Goal: Task Accomplishment & Management: Manage account settings

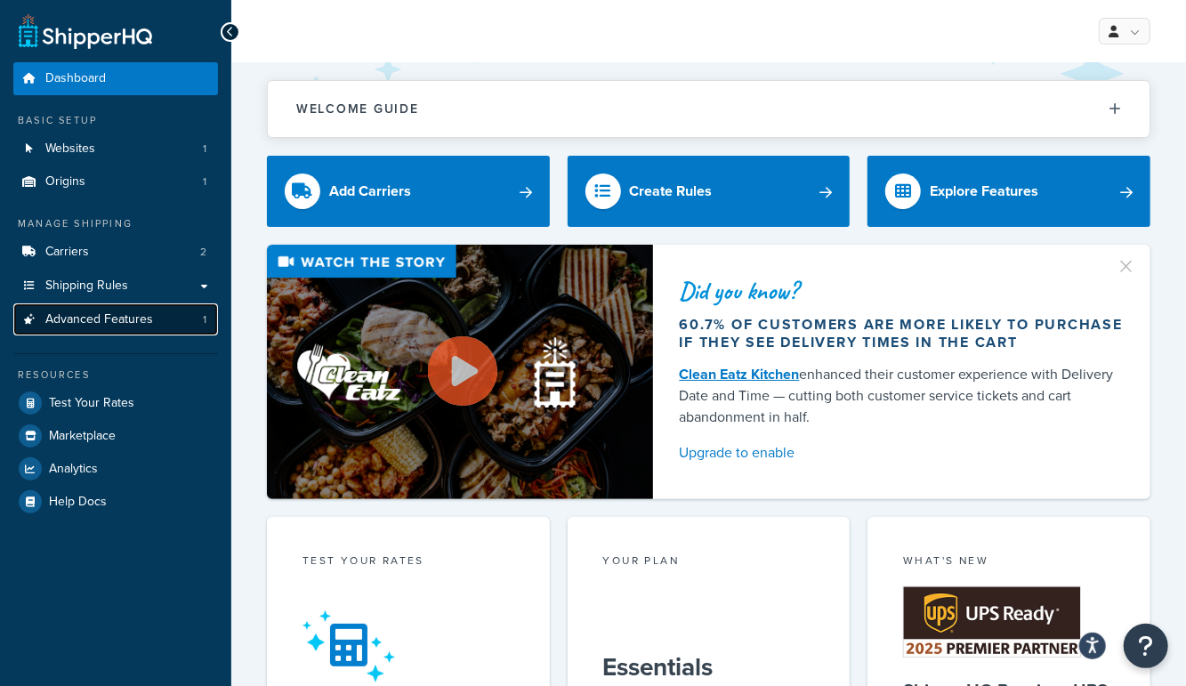
click at [85, 327] on span "Advanced Features" at bounding box center [99, 319] width 108 height 15
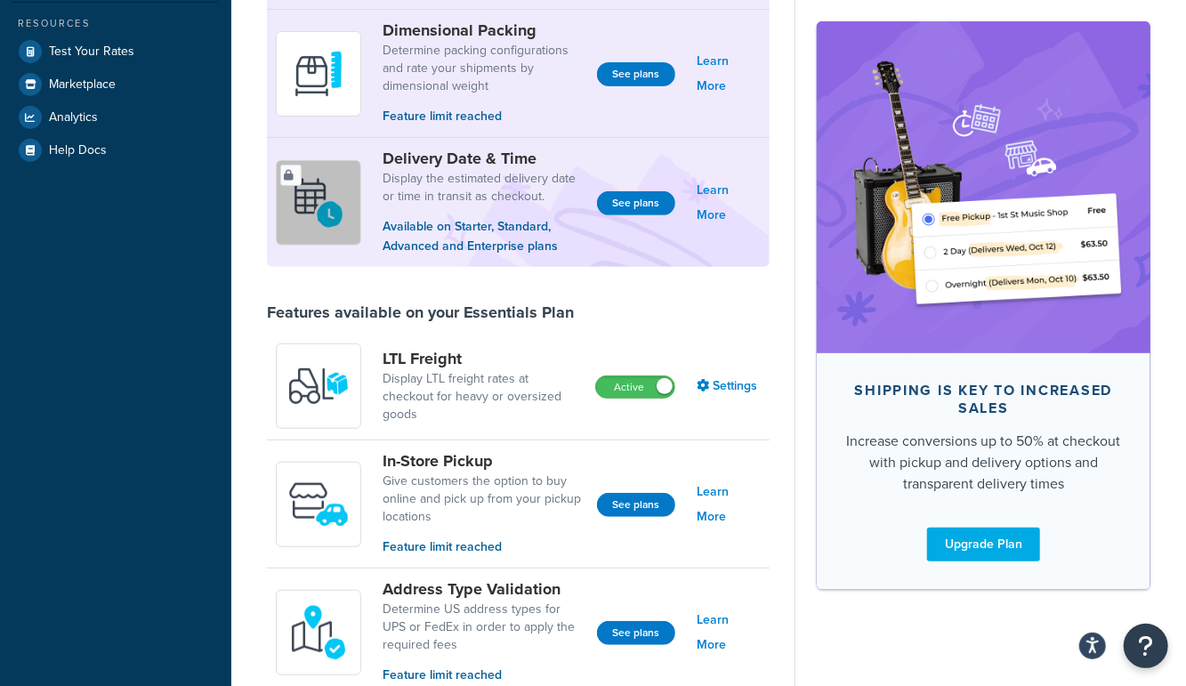
scroll to position [350, 0]
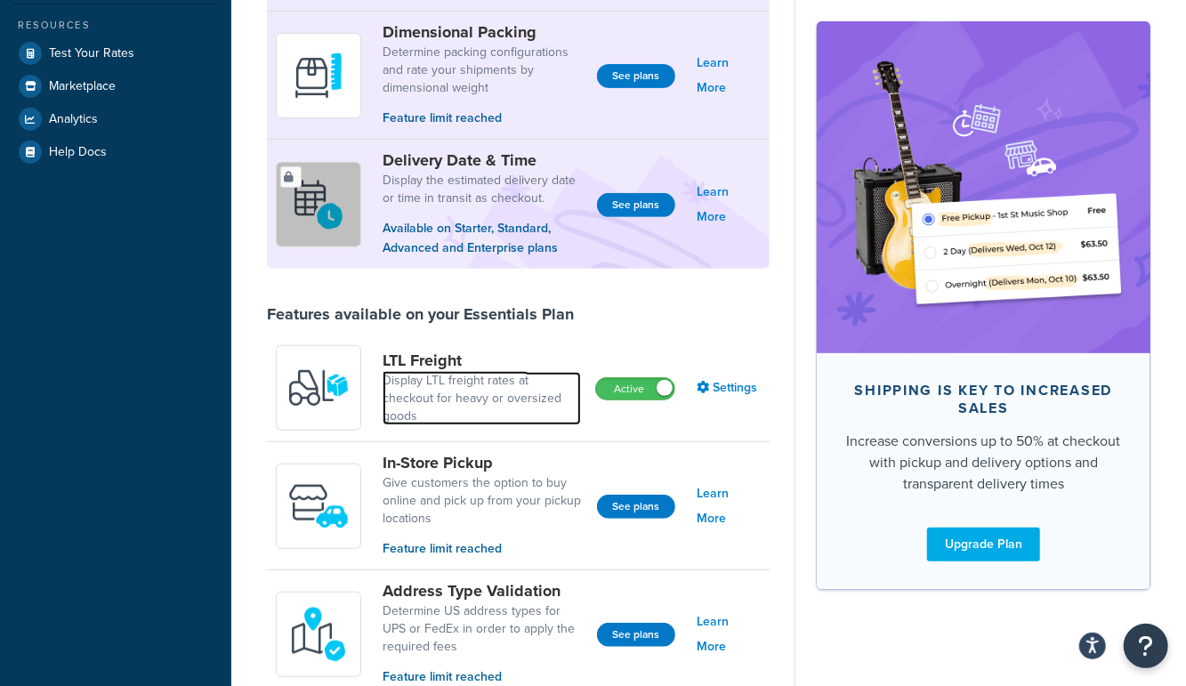
click at [455, 388] on link "Display LTL freight rates at checkout for heavy or oversized goods" at bounding box center [482, 398] width 198 height 53
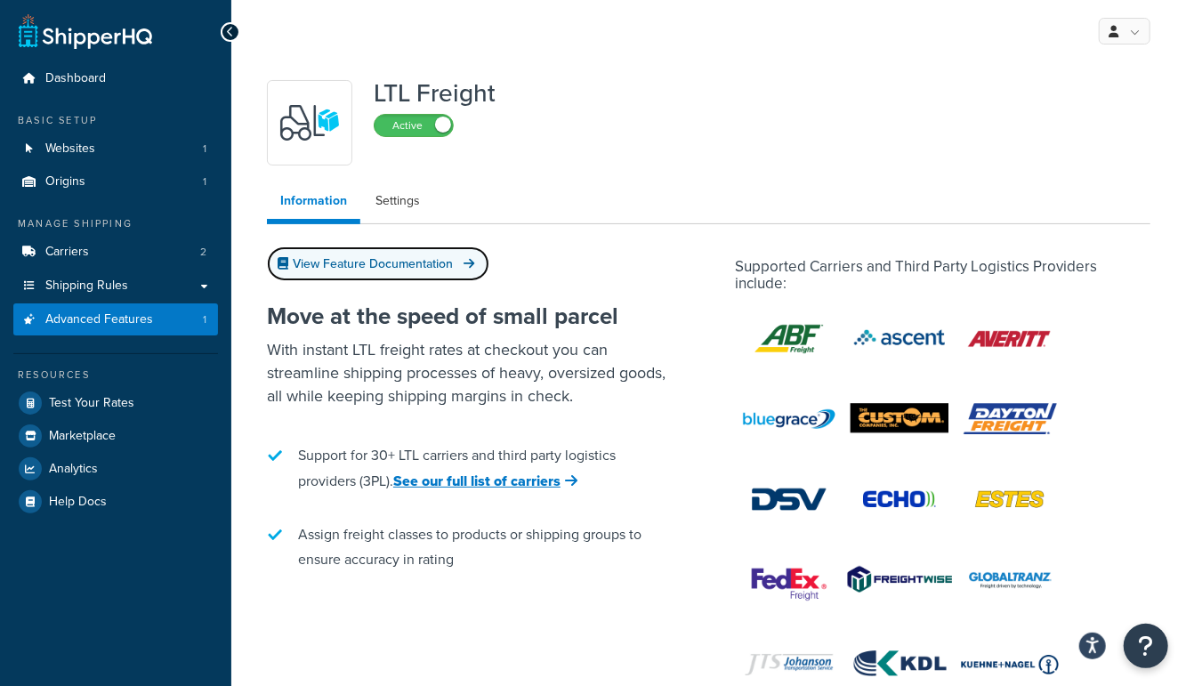
click at [367, 251] on link "View Feature Documentation" at bounding box center [378, 263] width 222 height 35
click at [374, 214] on link "Settings" at bounding box center [397, 201] width 71 height 36
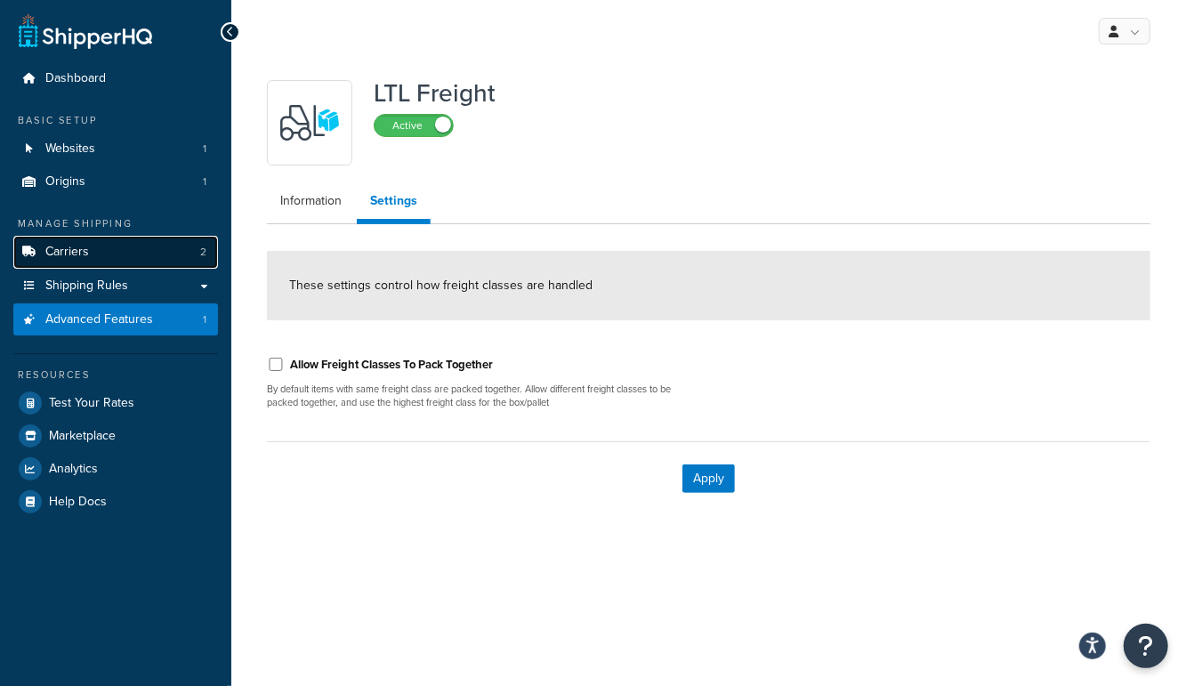
click at [126, 245] on link "Carriers 2" at bounding box center [115, 252] width 205 height 33
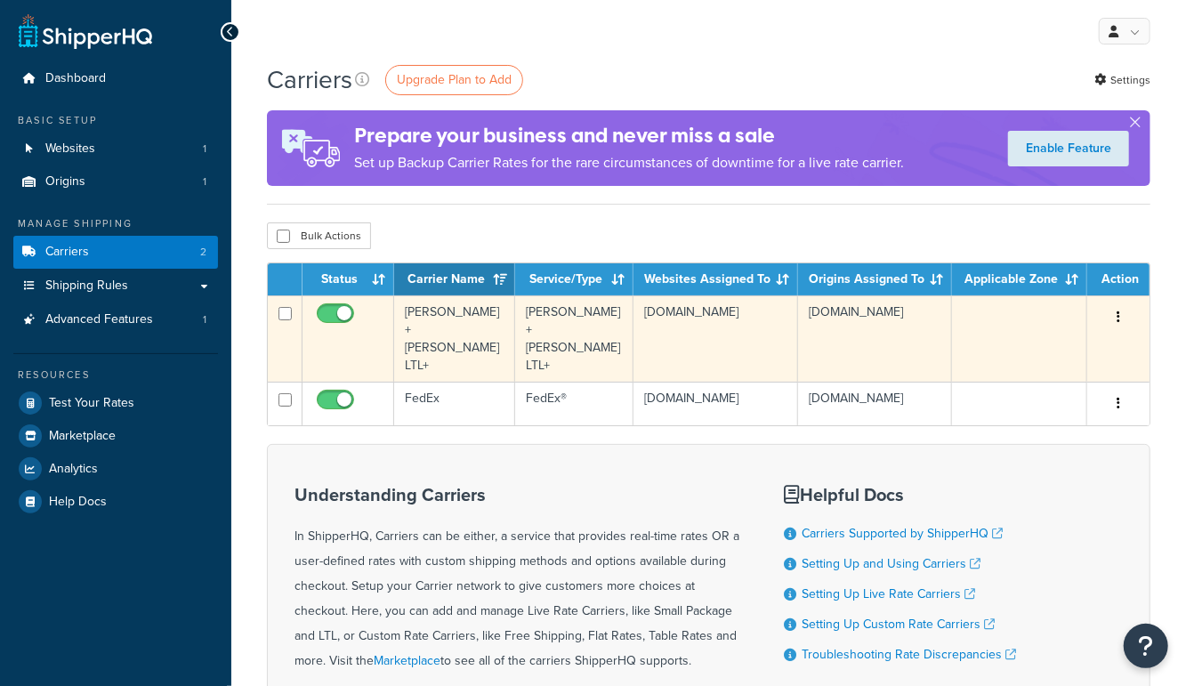
click at [445, 311] on td "Kuehne+Nagel LTL+" at bounding box center [454, 338] width 121 height 86
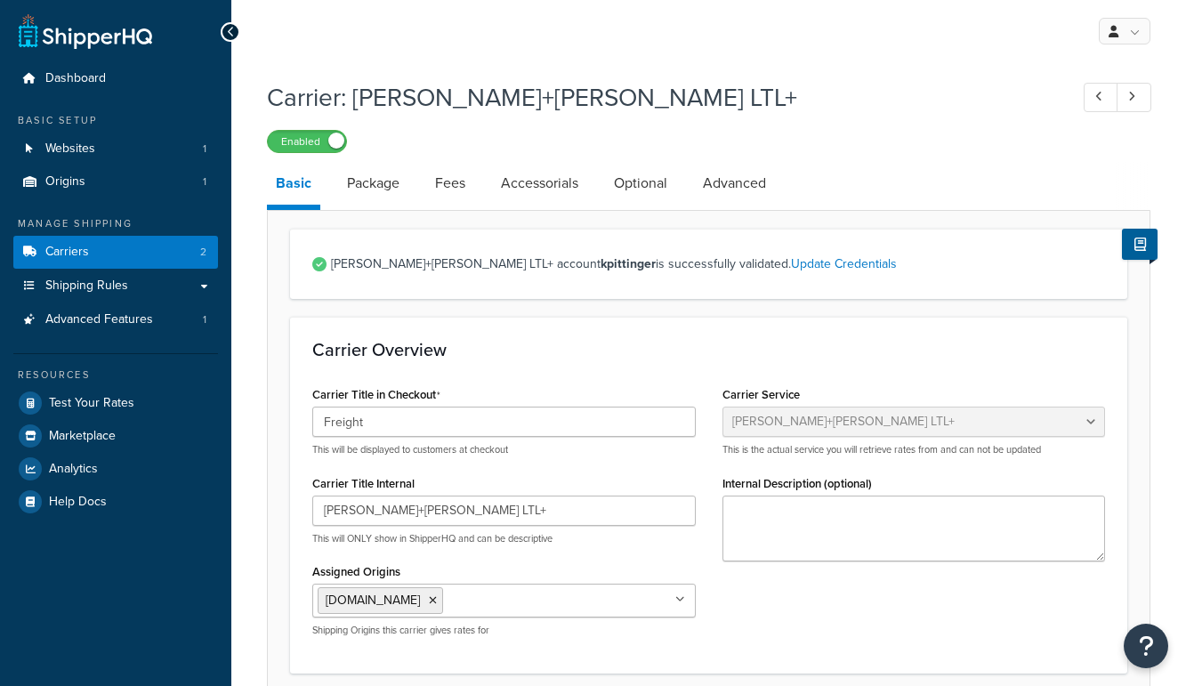
select select "reTransFreight"
click at [621, 183] on link "Optional" at bounding box center [640, 183] width 71 height 43
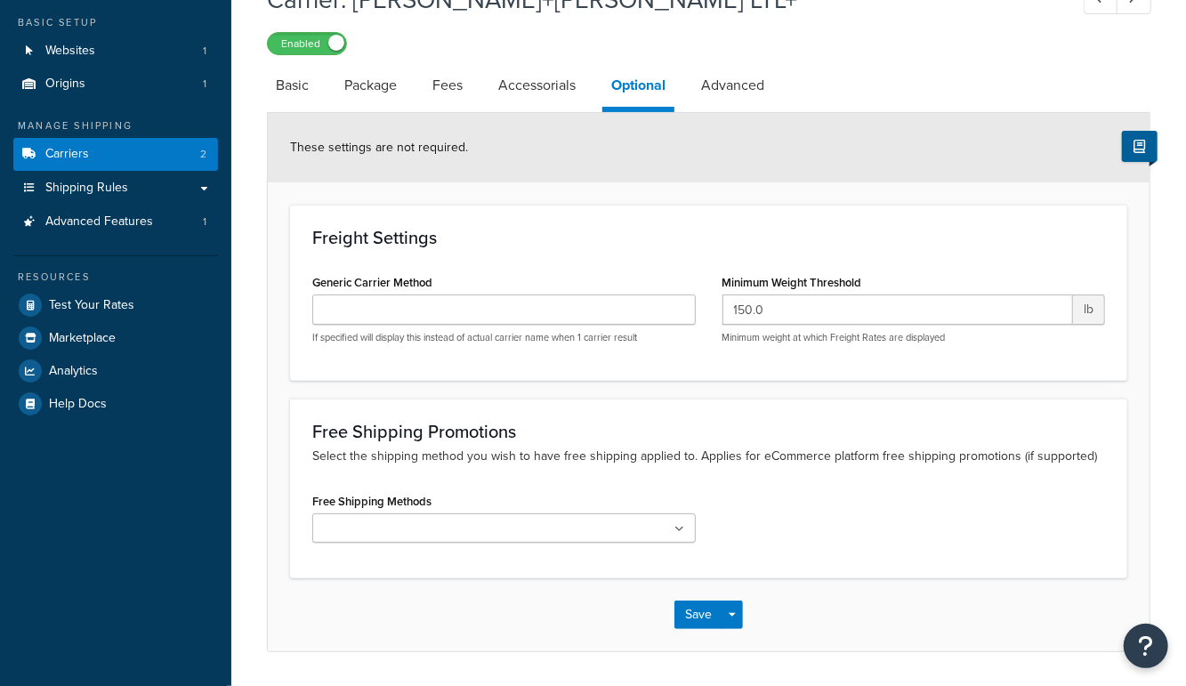
scroll to position [149, 0]
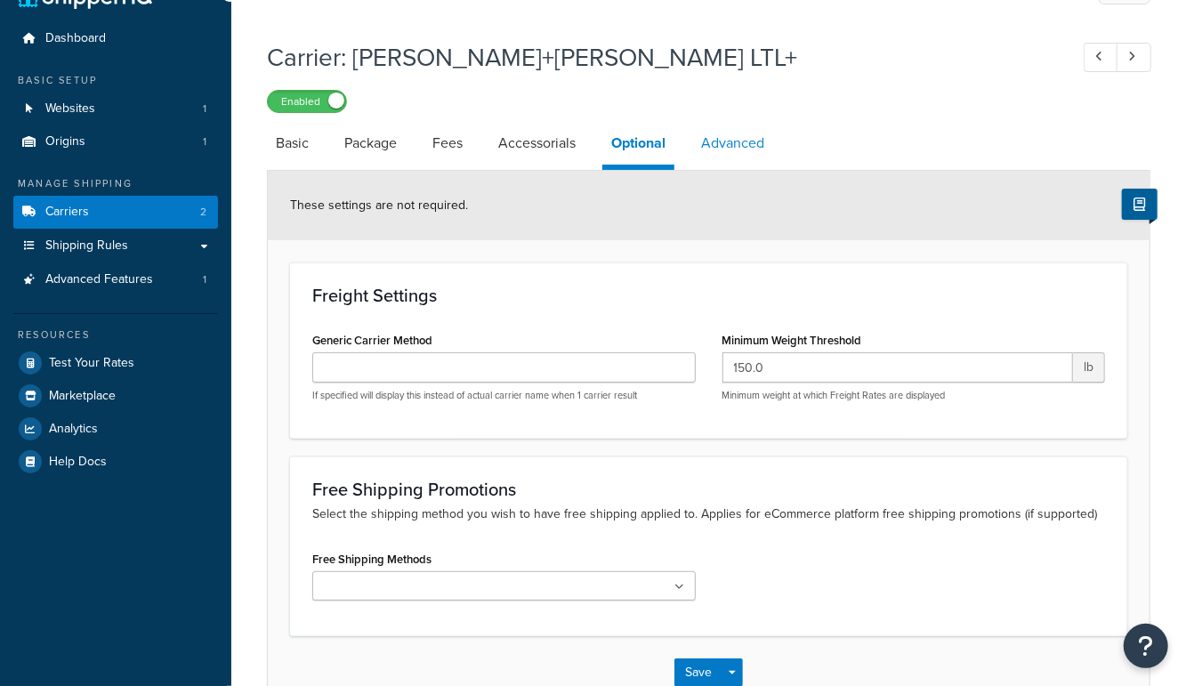
click at [695, 159] on link "Advanced" at bounding box center [732, 143] width 81 height 43
select select "false"
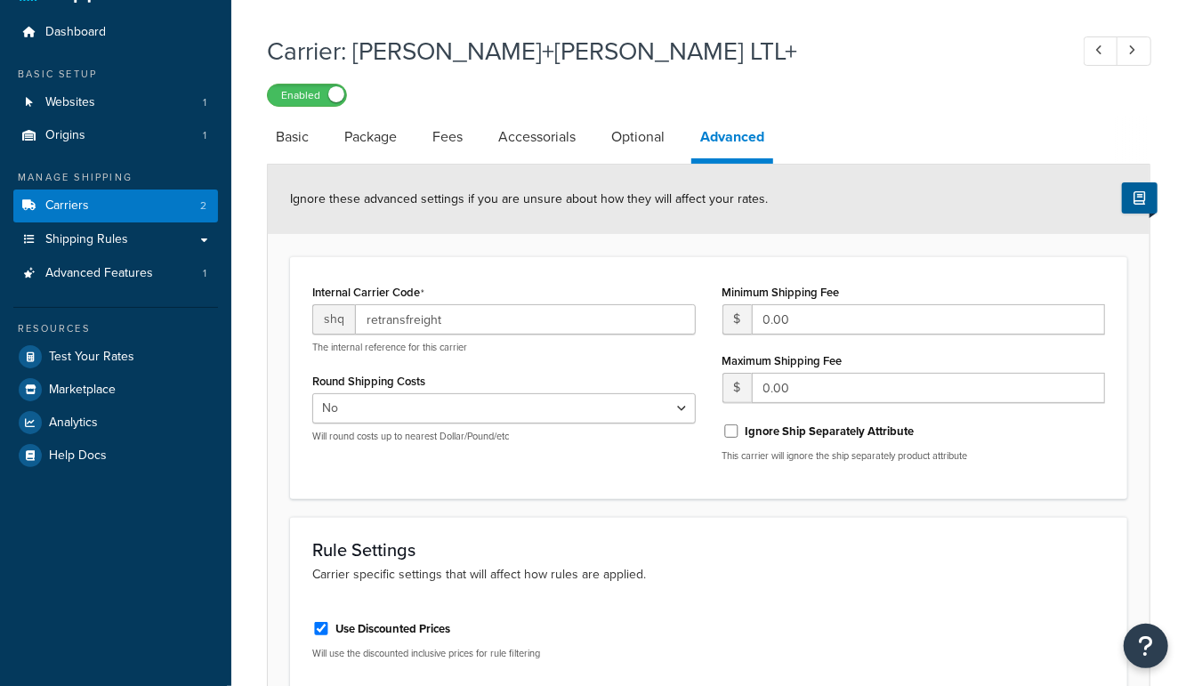
scroll to position [39, 0]
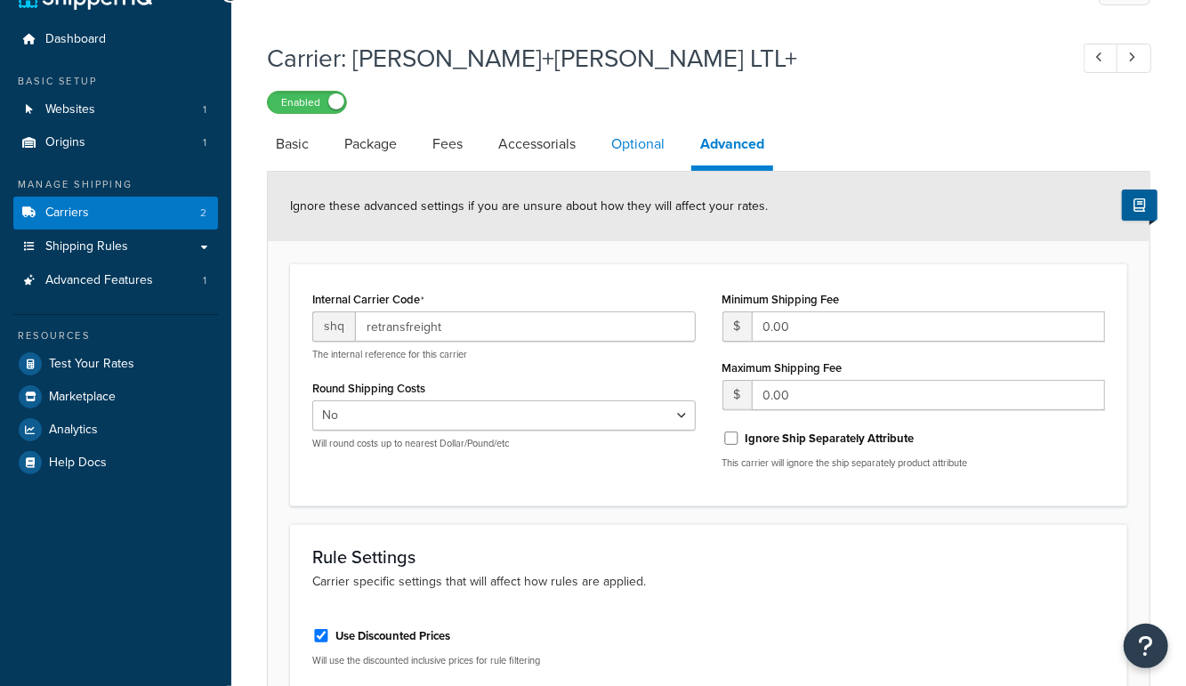
click at [655, 151] on link "Optional" at bounding box center [637, 144] width 71 height 43
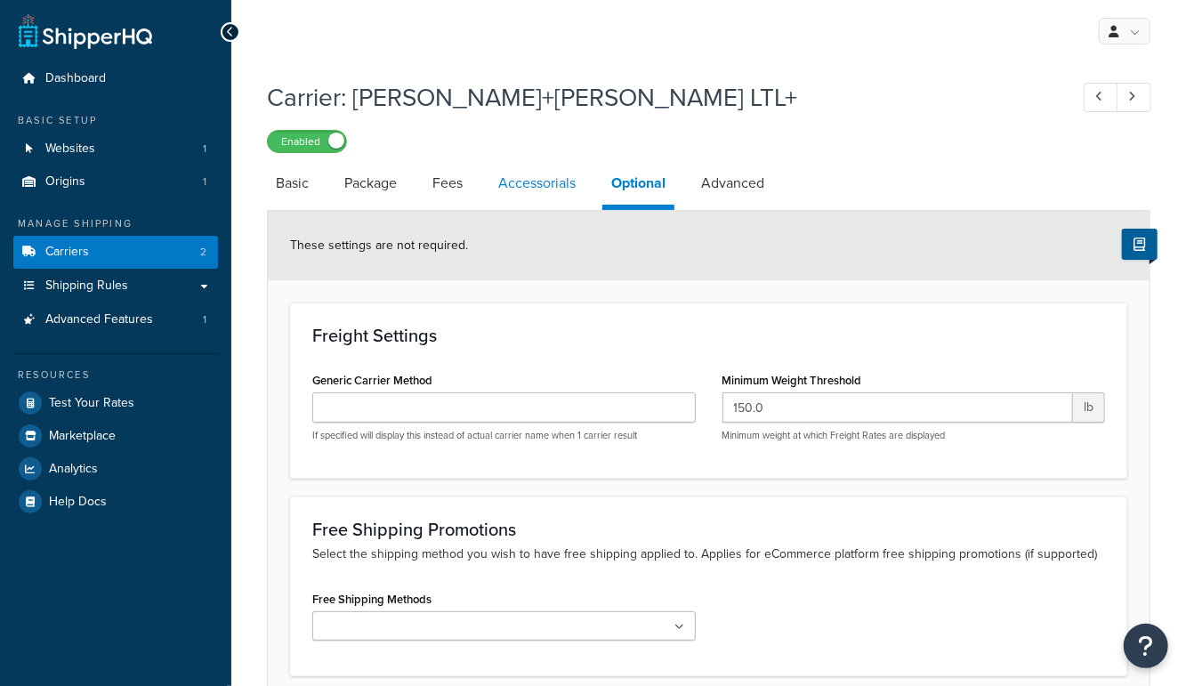
click at [496, 182] on link "Accessorials" at bounding box center [536, 183] width 95 height 43
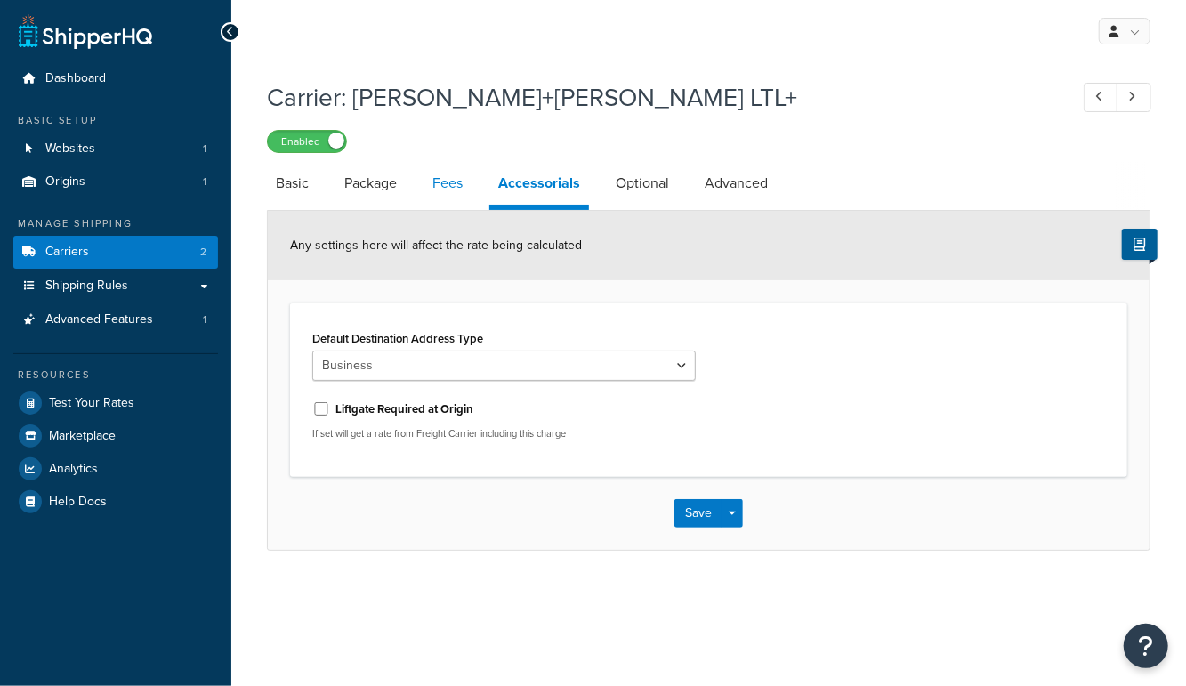
click at [457, 182] on link "Fees" at bounding box center [448, 183] width 48 height 43
select select "item"
select select "AFTER"
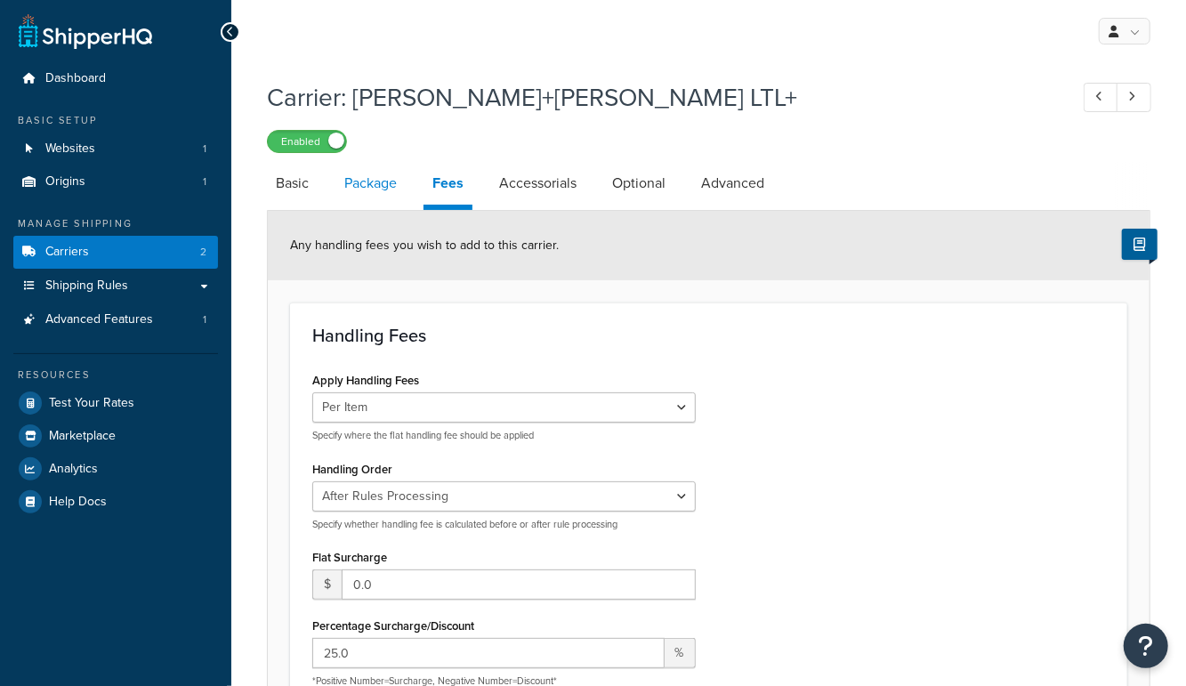
click at [356, 177] on link "Package" at bounding box center [370, 183] width 70 height 43
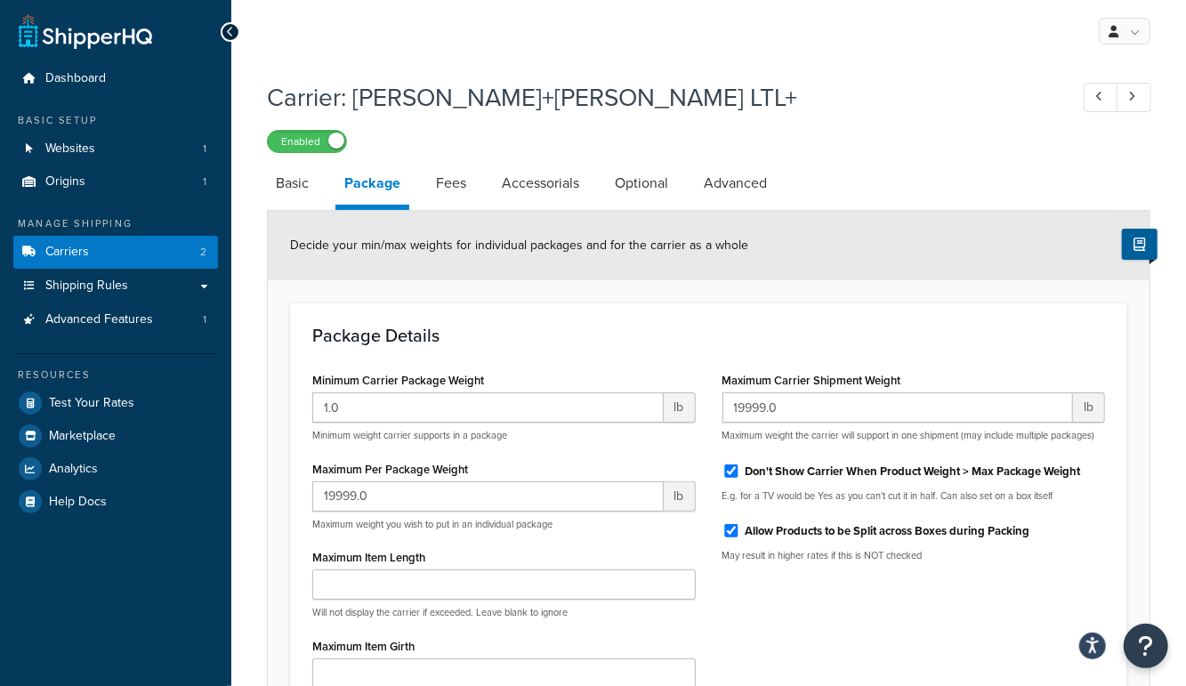
click at [645, 189] on link "Optional" at bounding box center [641, 183] width 71 height 43
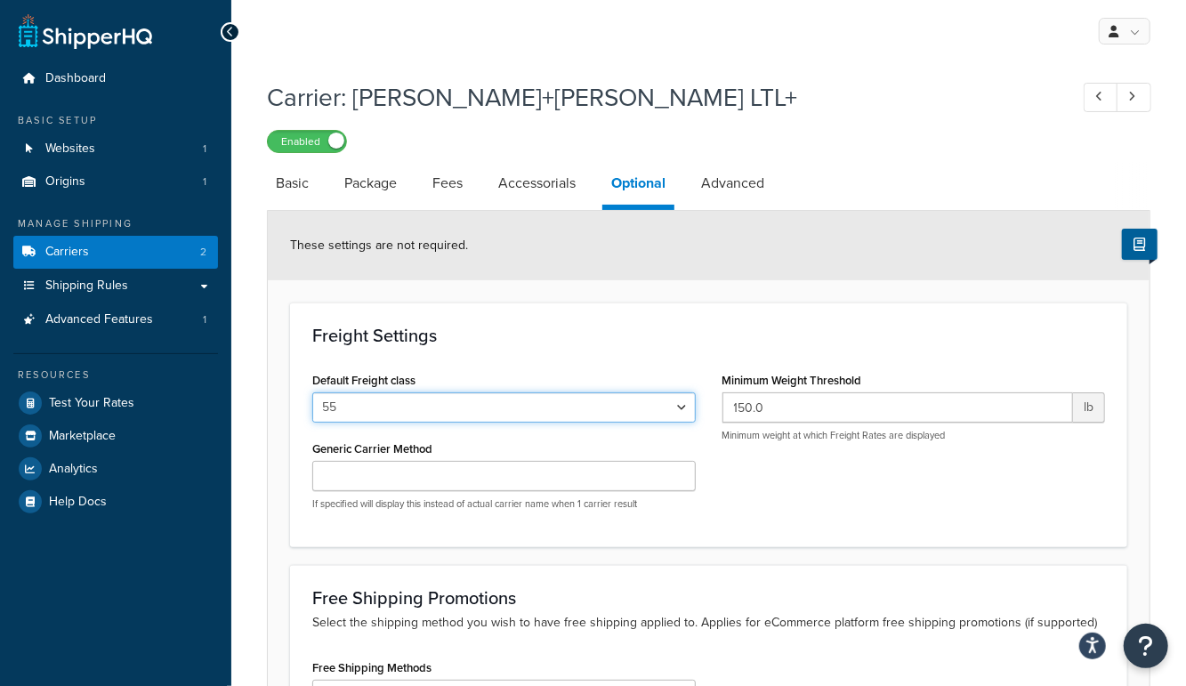
click at [476, 406] on select "50 55 60 65 70 77.5 85 92.5 100 110 125 150 175 200 250 300 400 500" at bounding box center [503, 407] width 383 height 30
select select "250"
click at [312, 392] on select "50 55 60 65 70 77.5 85 92.5 100 110 125 150 175 200 250 300 400 500" at bounding box center [503, 407] width 383 height 30
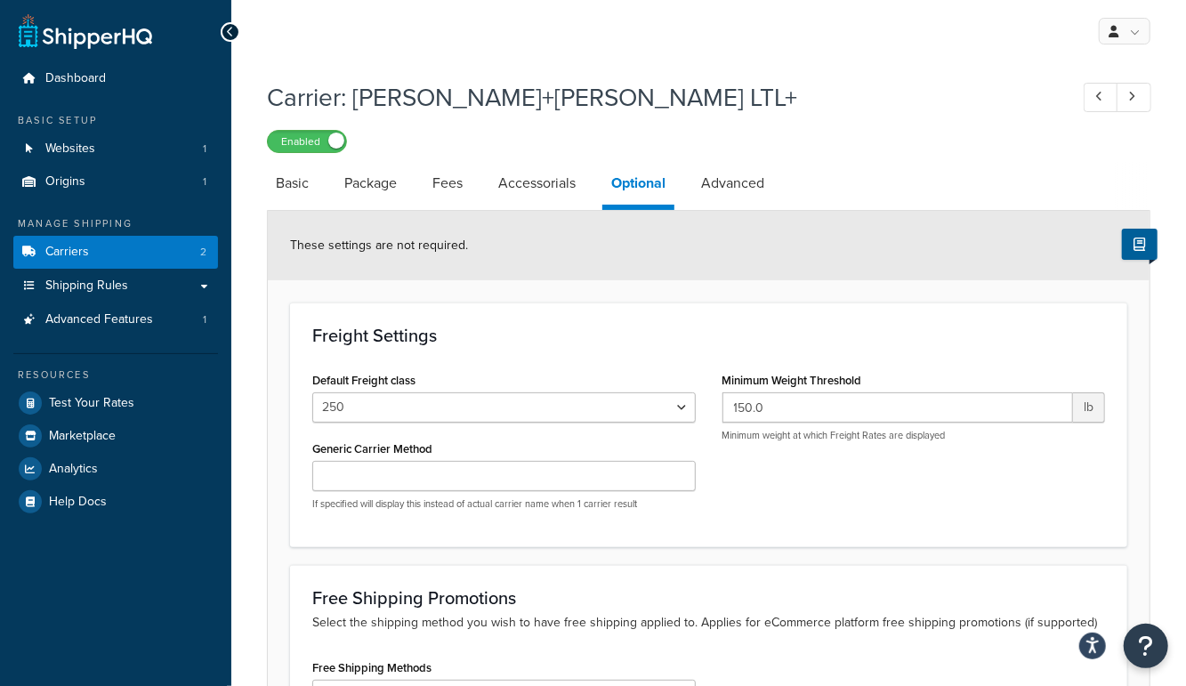
click at [658, 305] on div "Freight Settings Default Freight class 50 55 60 65 70 77.5 85 92.5 100 110 125 …" at bounding box center [708, 425] width 837 height 244
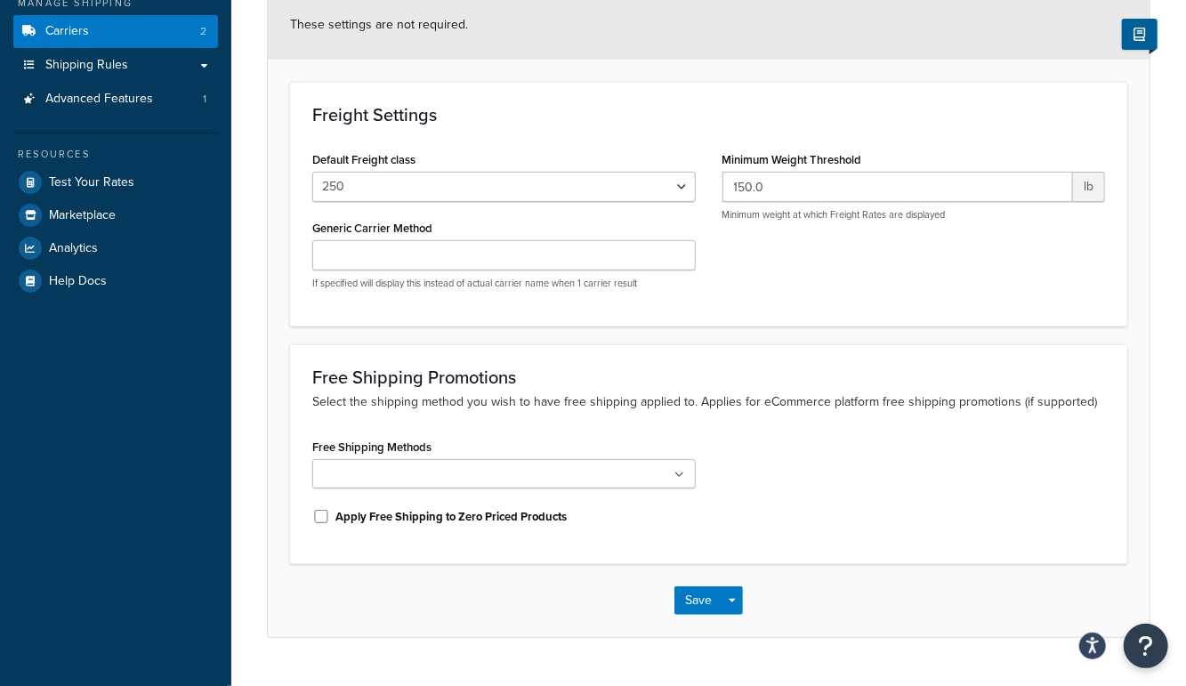
scroll to position [259, 0]
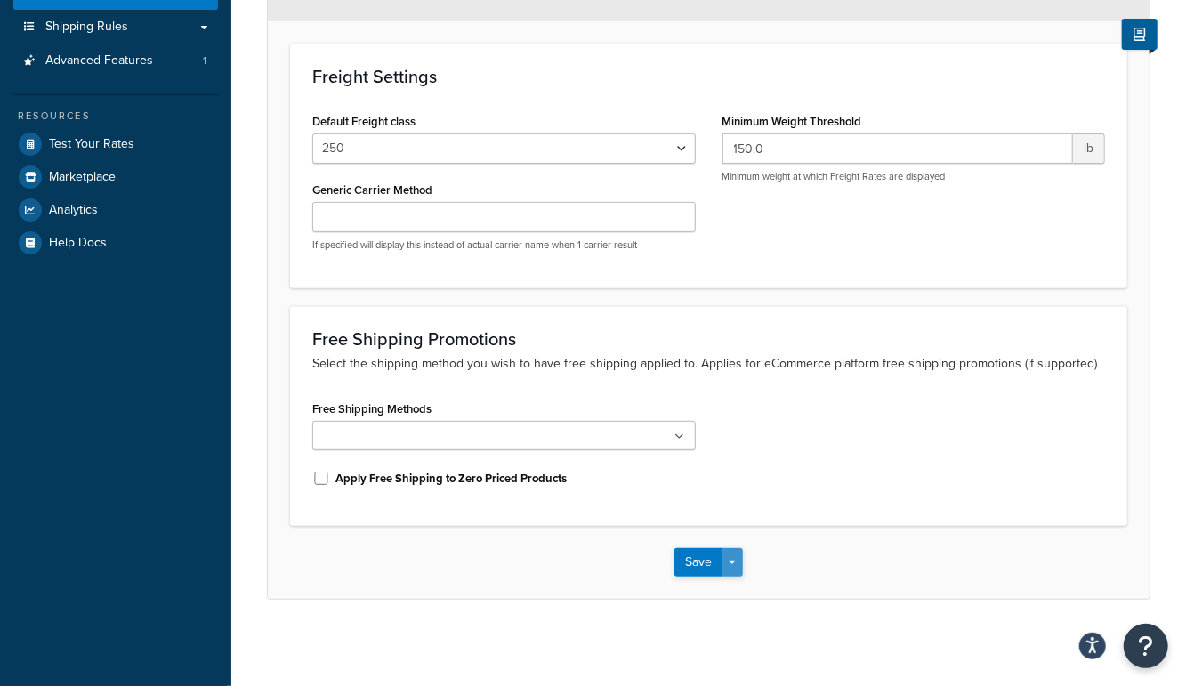
click at [729, 561] on span "button" at bounding box center [732, 563] width 7 height 4
click at [729, 587] on button "Save and Edit" at bounding box center [739, 595] width 130 height 37
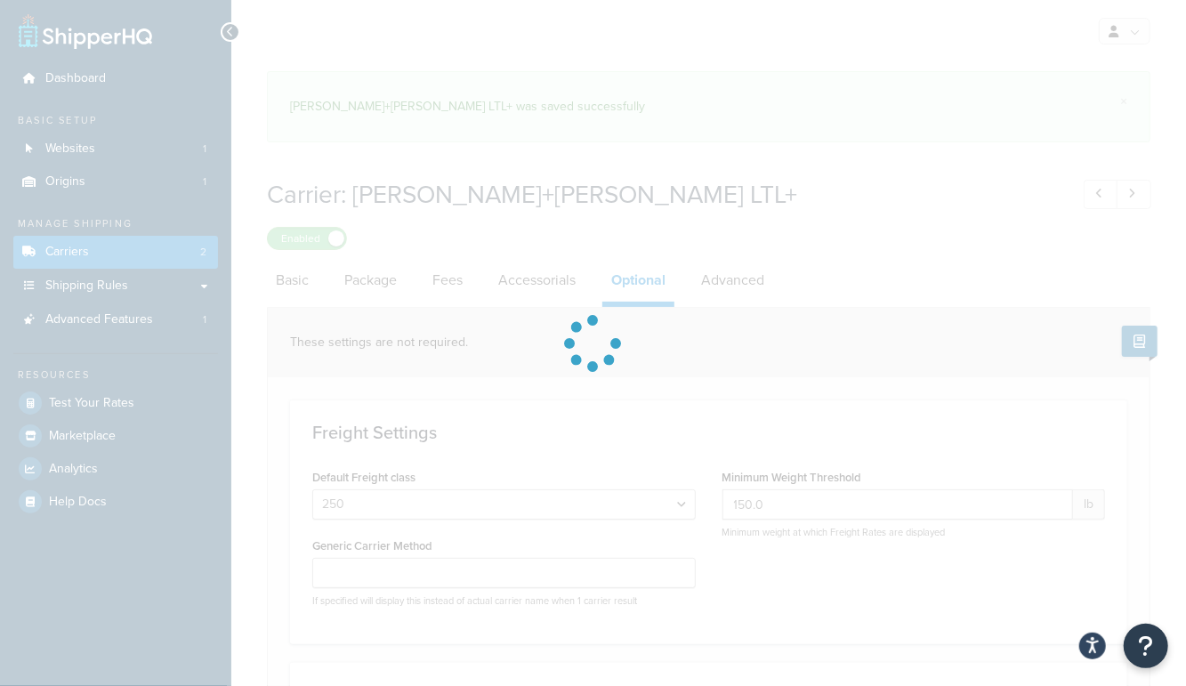
select select "250"
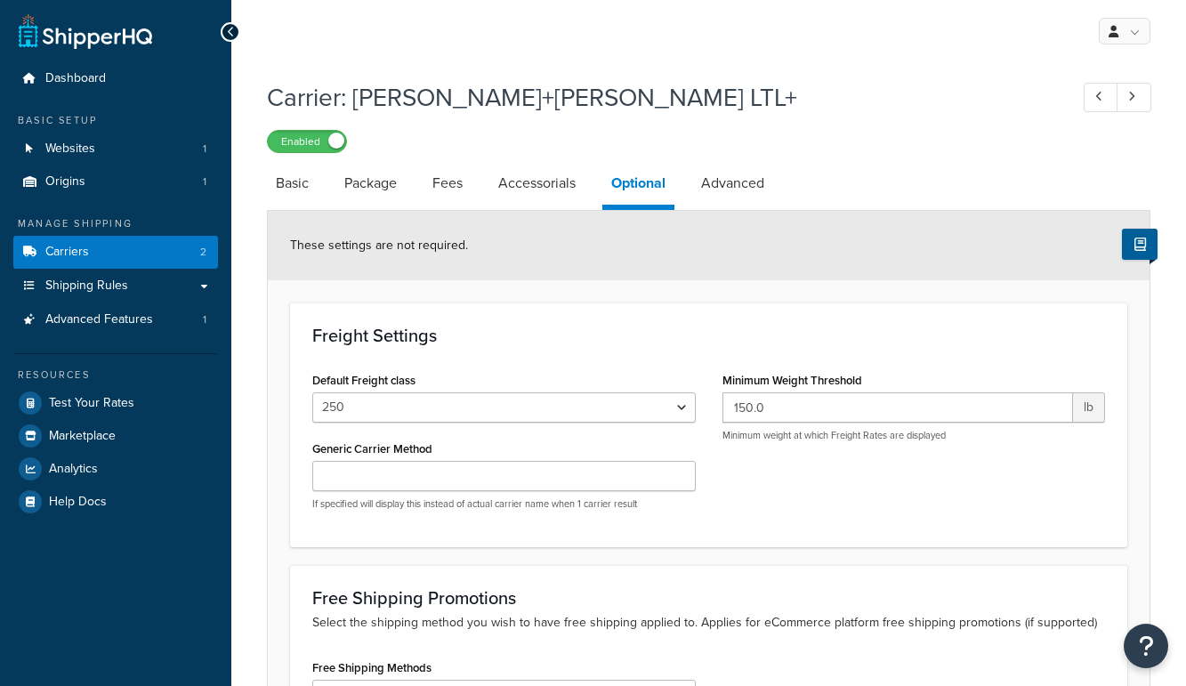
select select "250"
click at [92, 249] on link "Carriers 2" at bounding box center [115, 252] width 205 height 33
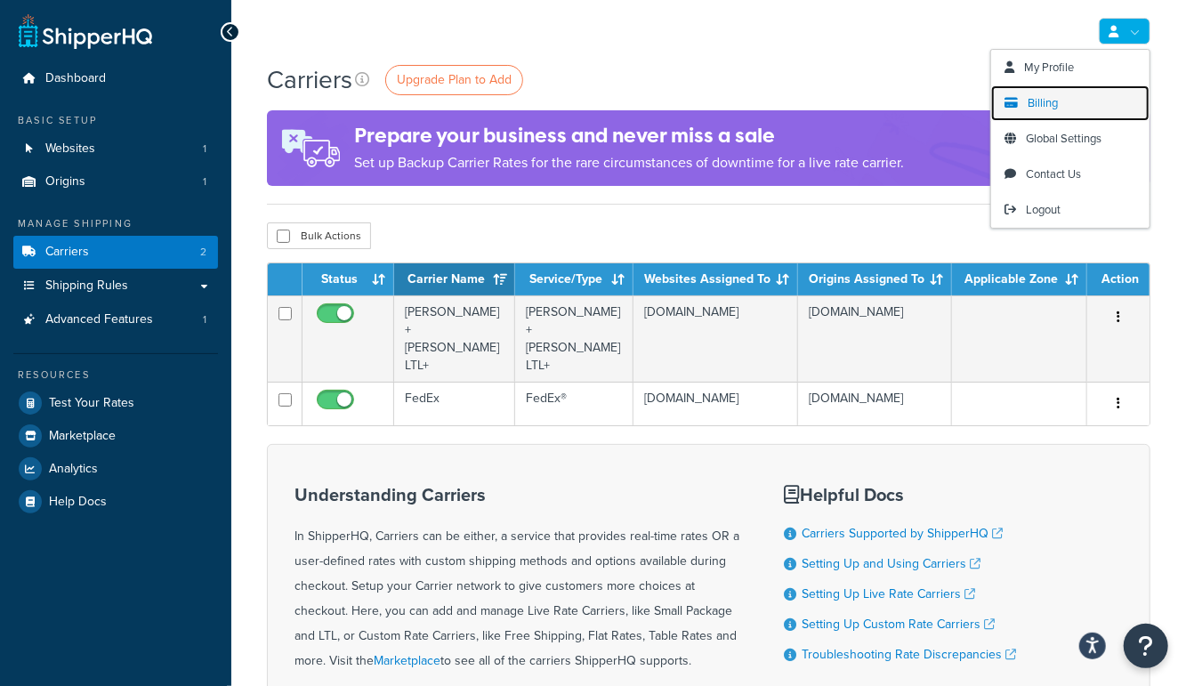
click at [1053, 97] on span "Billing" at bounding box center [1043, 102] width 30 height 17
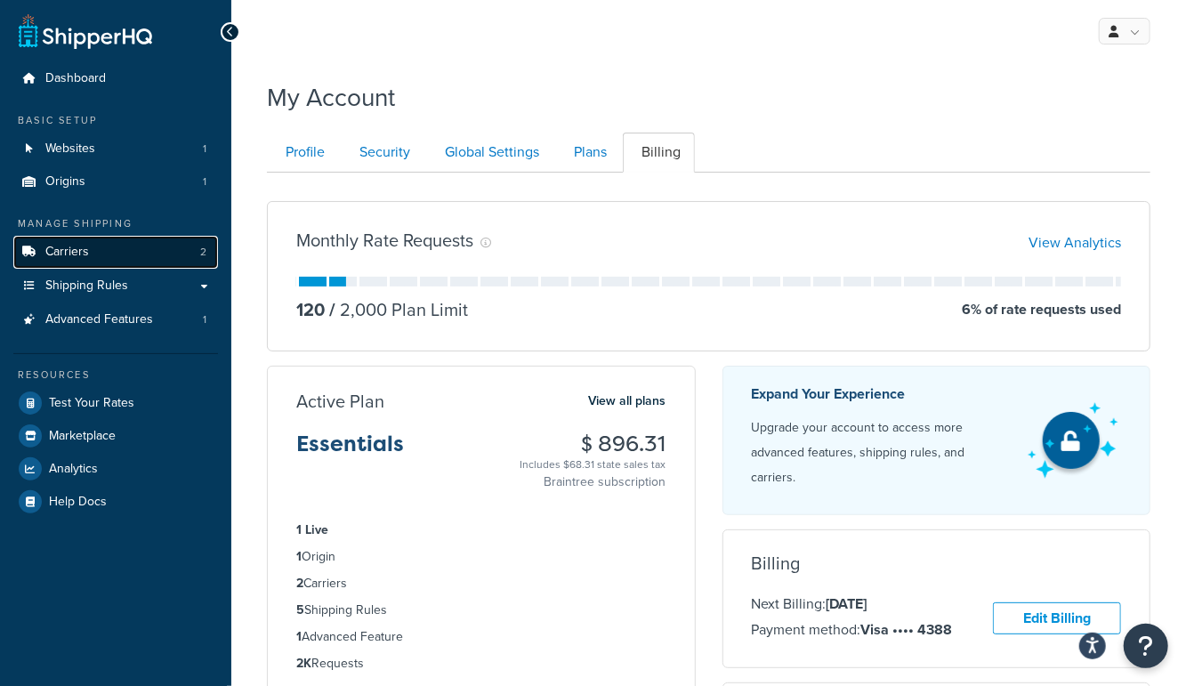
click at [99, 252] on link "Carriers 2" at bounding box center [115, 252] width 205 height 33
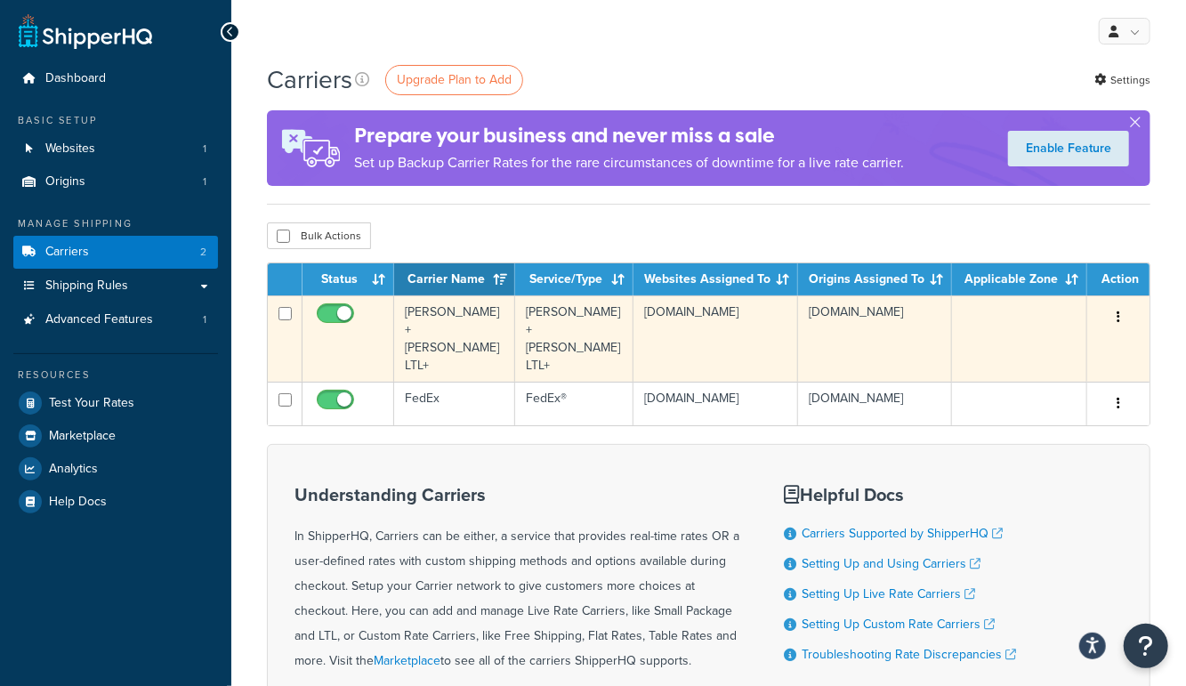
click at [447, 324] on td "[PERSON_NAME]+[PERSON_NAME] LTL+" at bounding box center [454, 338] width 121 height 86
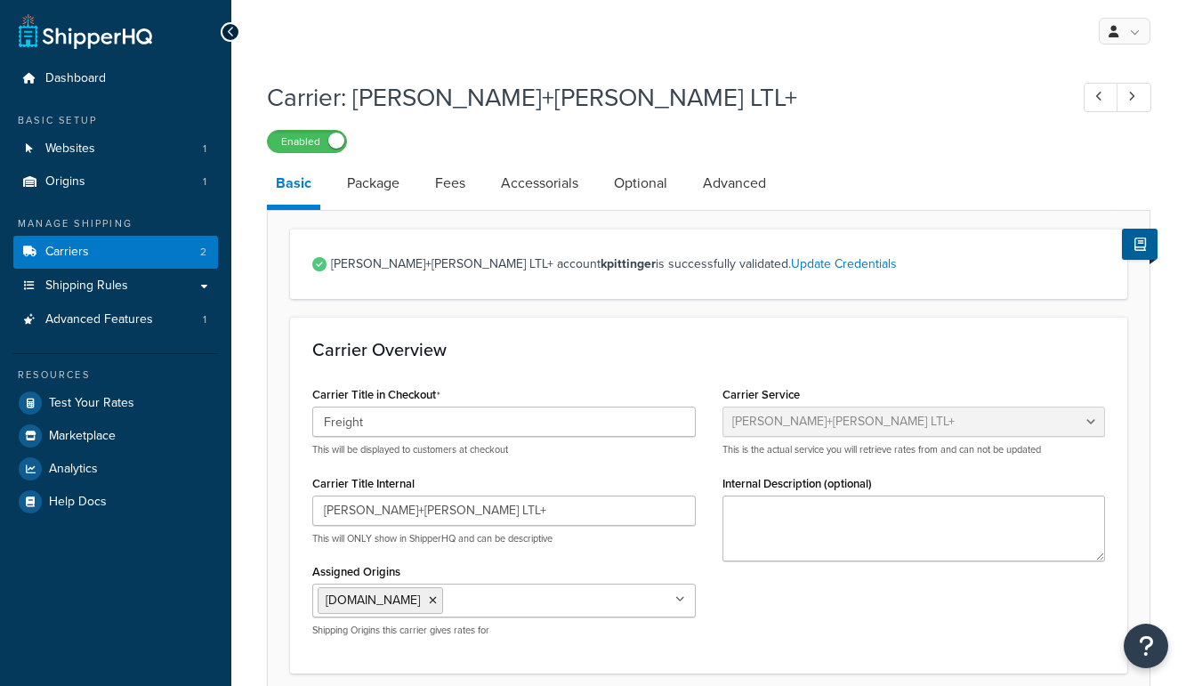
select select "reTransFreight"
click at [645, 192] on link "Optional" at bounding box center [640, 183] width 71 height 43
select select "250"
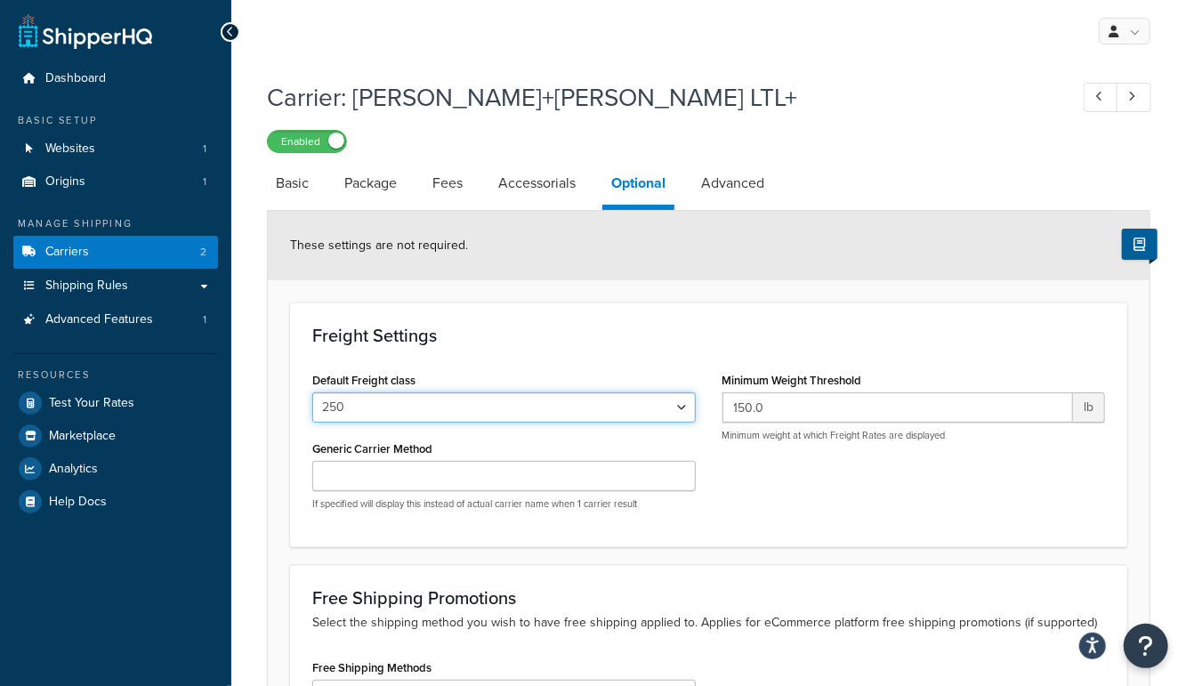
click at [479, 394] on select "50 55 60 65 70 77.5 85 92.5 100 110 125 150 175 200 250 300 400 500" at bounding box center [503, 407] width 383 height 30
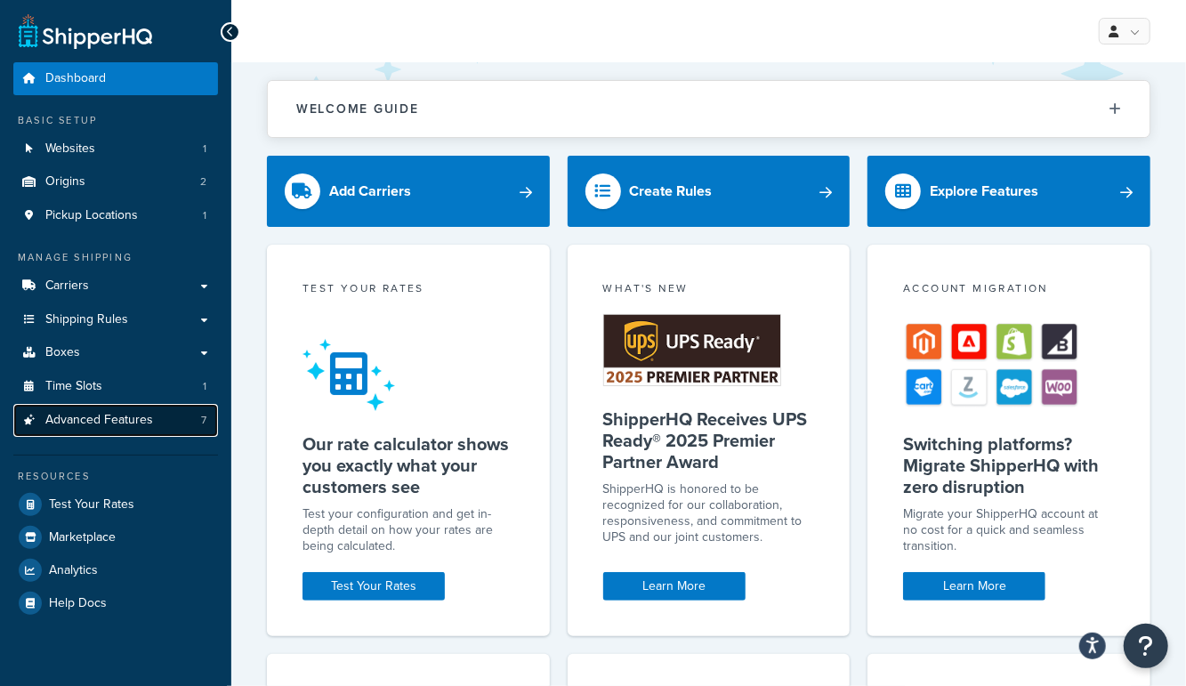
click at [93, 424] on span "Advanced Features" at bounding box center [99, 420] width 108 height 15
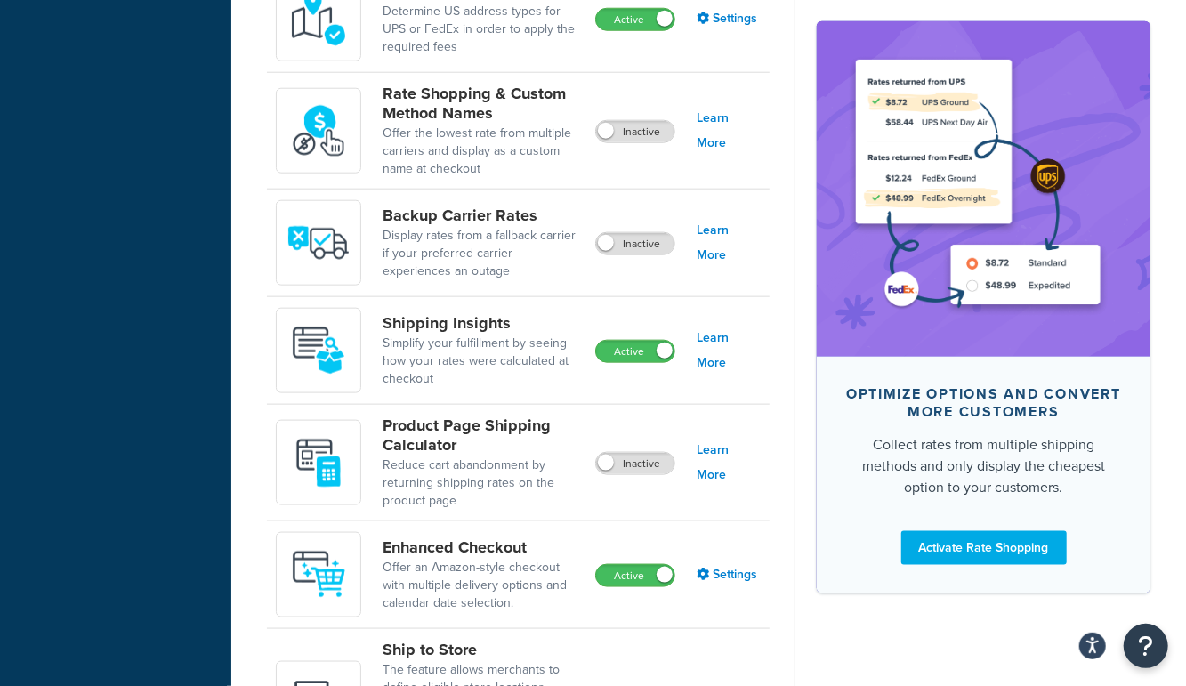
scroll to position [967, 0]
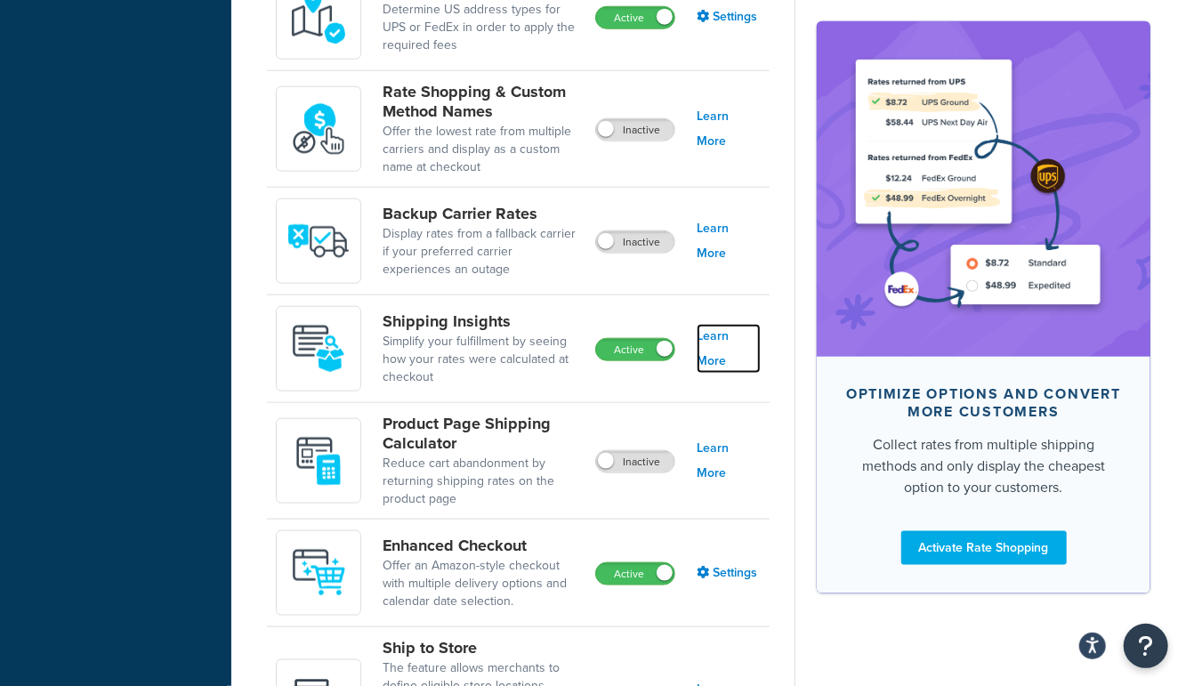
click at [728, 349] on link "Learn More" at bounding box center [729, 349] width 64 height 50
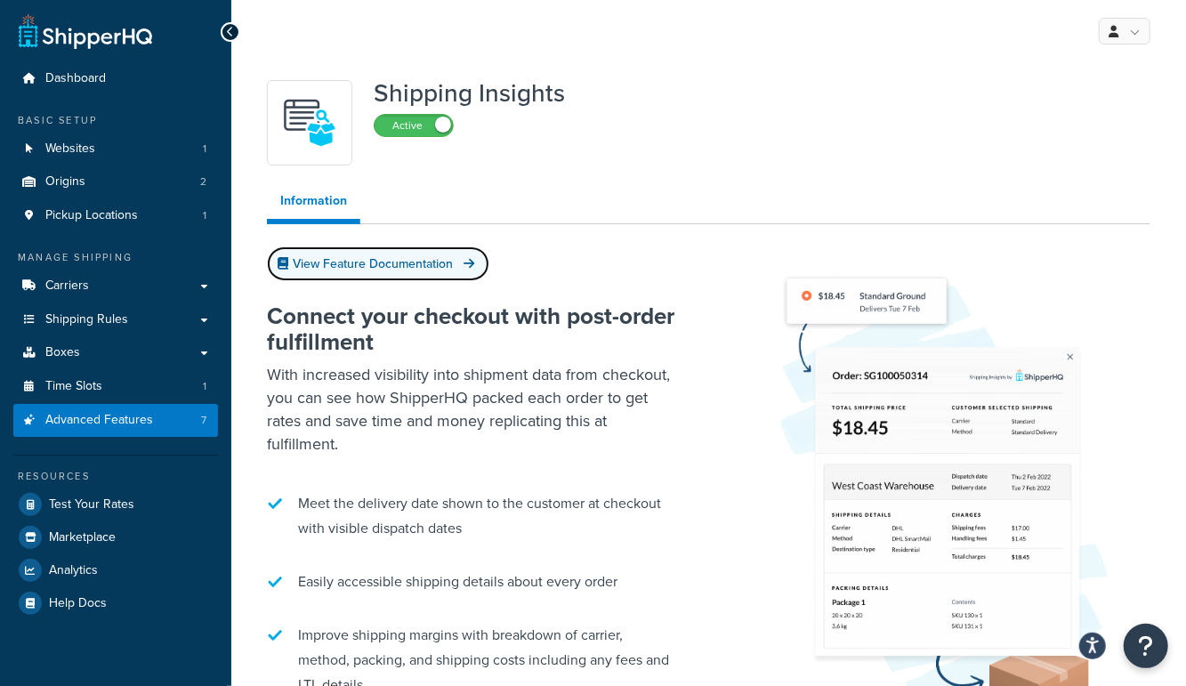
click at [431, 268] on link "View Feature Documentation" at bounding box center [378, 263] width 222 height 35
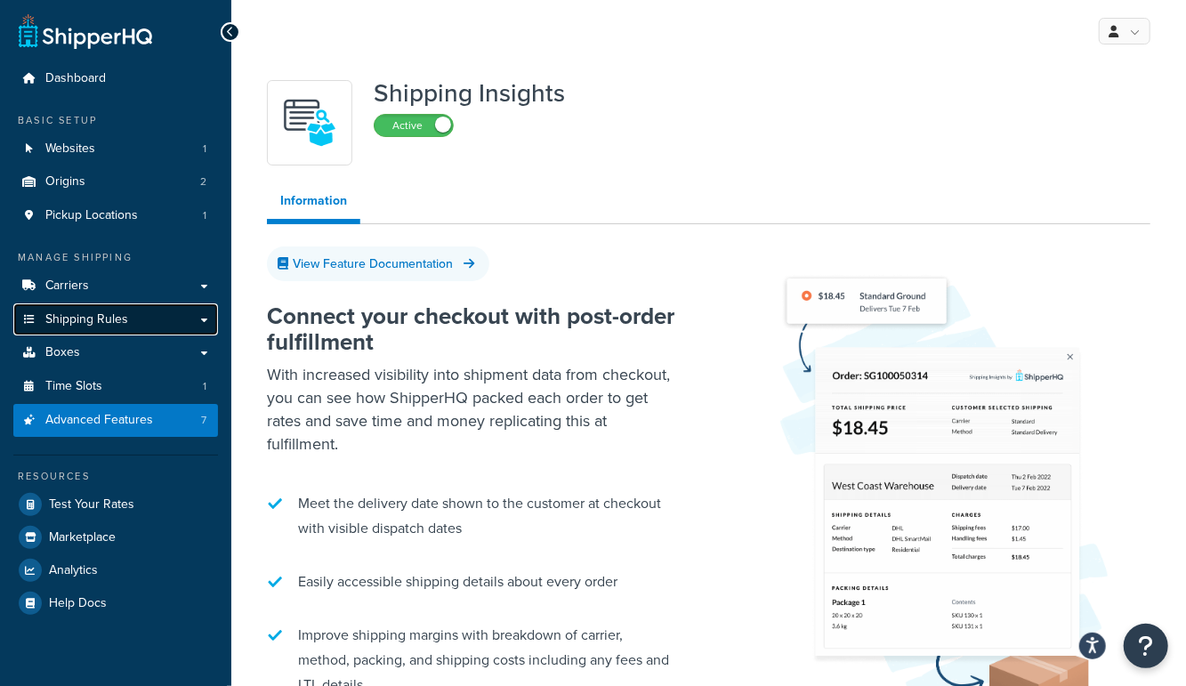
click at [89, 325] on span "Shipping Rules" at bounding box center [86, 319] width 83 height 15
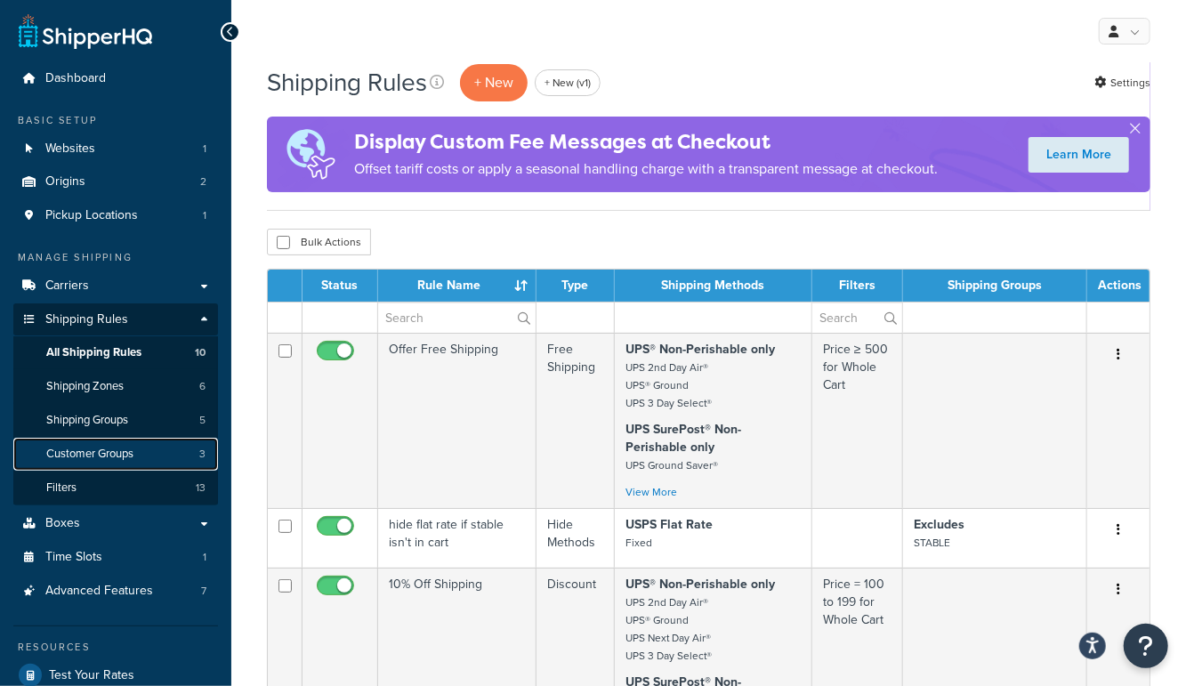
click at [98, 463] on link "Customer Groups 3" at bounding box center [115, 454] width 205 height 33
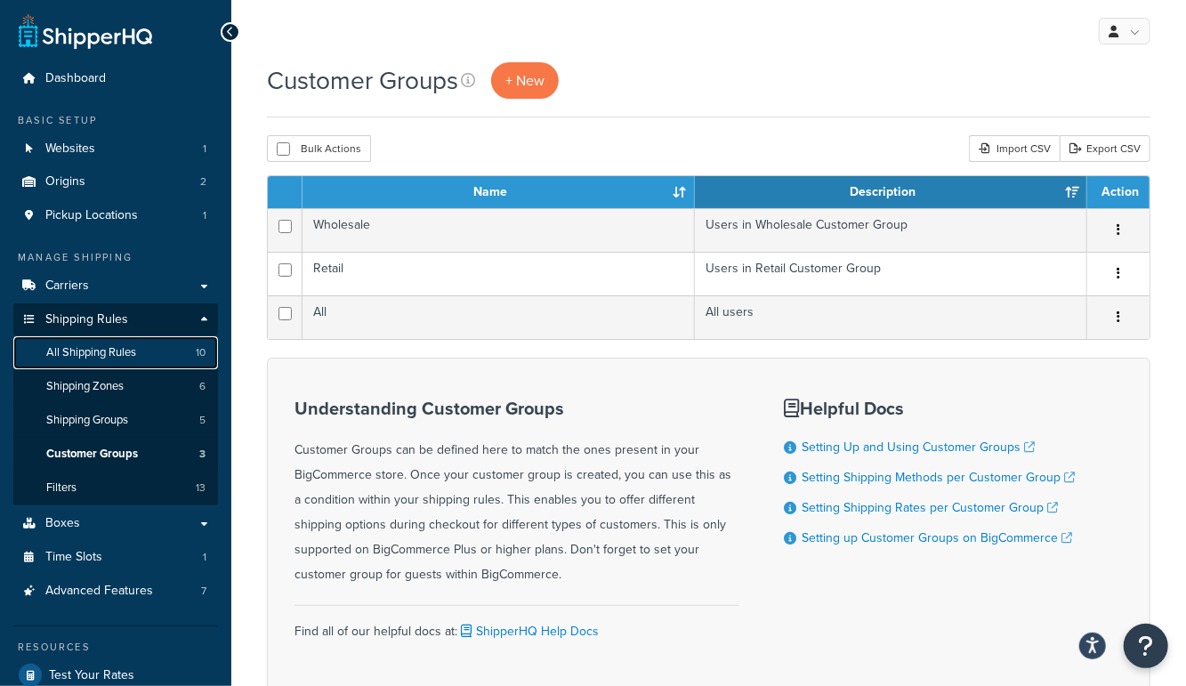
click at [86, 361] on link "All Shipping Rules 10" at bounding box center [115, 352] width 205 height 33
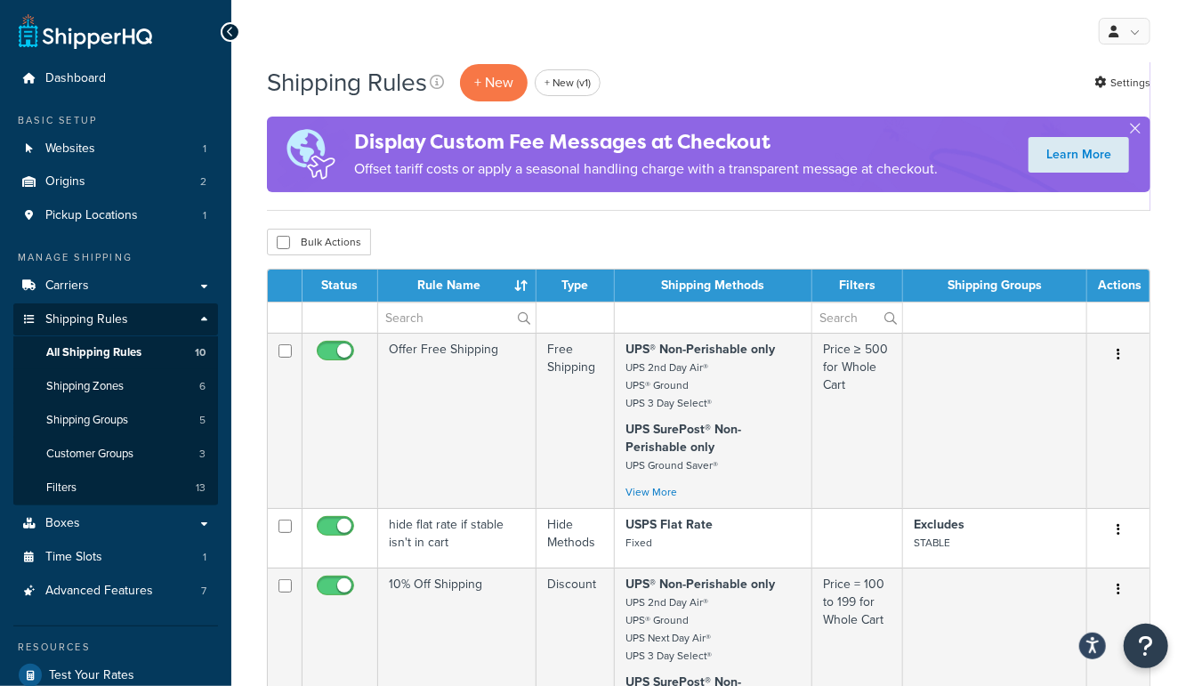
click at [683, 31] on div "My Profile Billing Global Settings Migrate Product Metadata Contact Us Logout" at bounding box center [708, 31] width 955 height 62
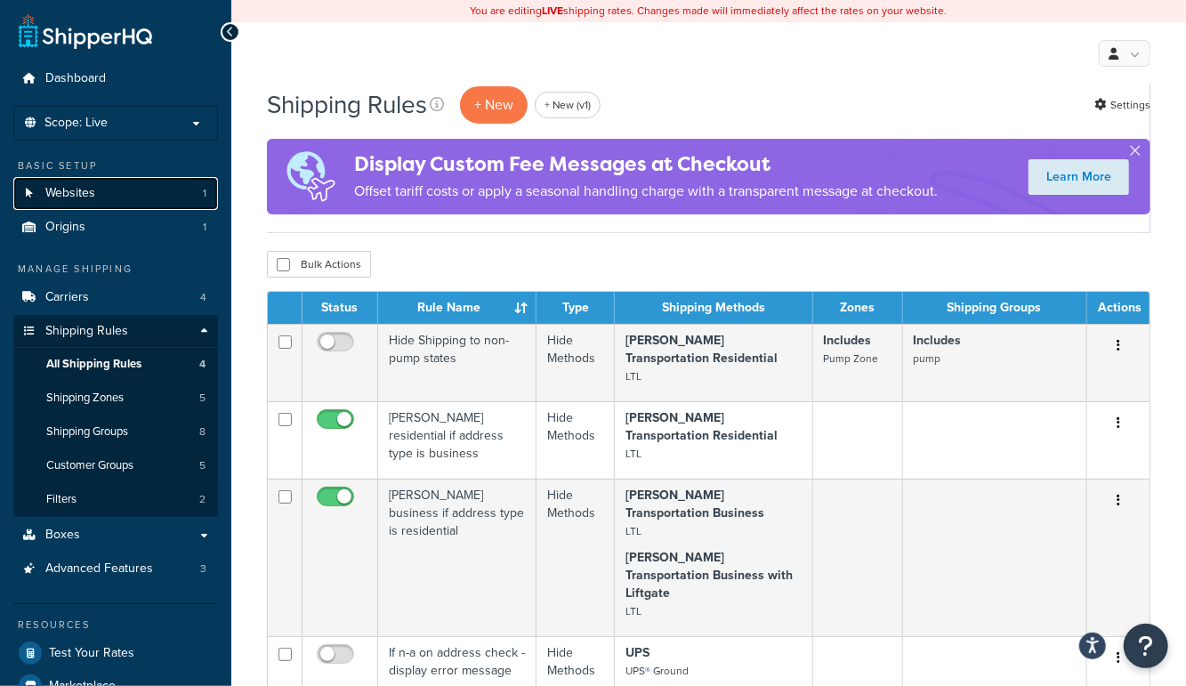
click at [70, 190] on span "Websites" at bounding box center [70, 193] width 50 height 15
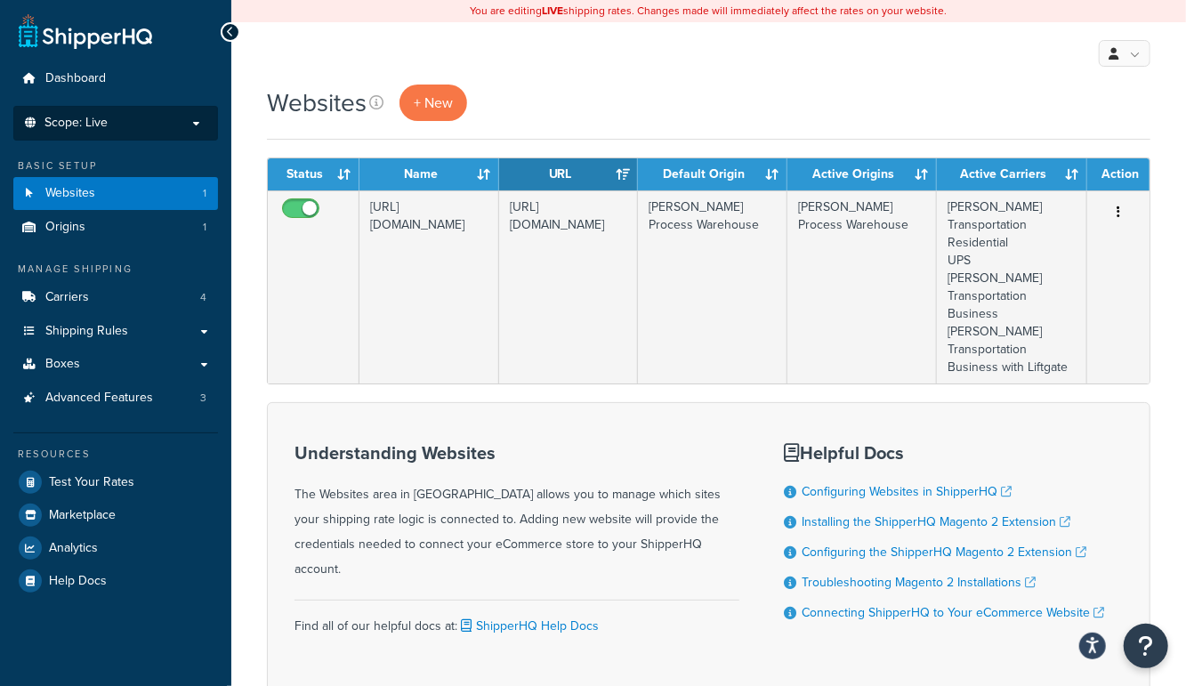
click at [128, 129] on p "Scope: Live" at bounding box center [115, 123] width 189 height 15
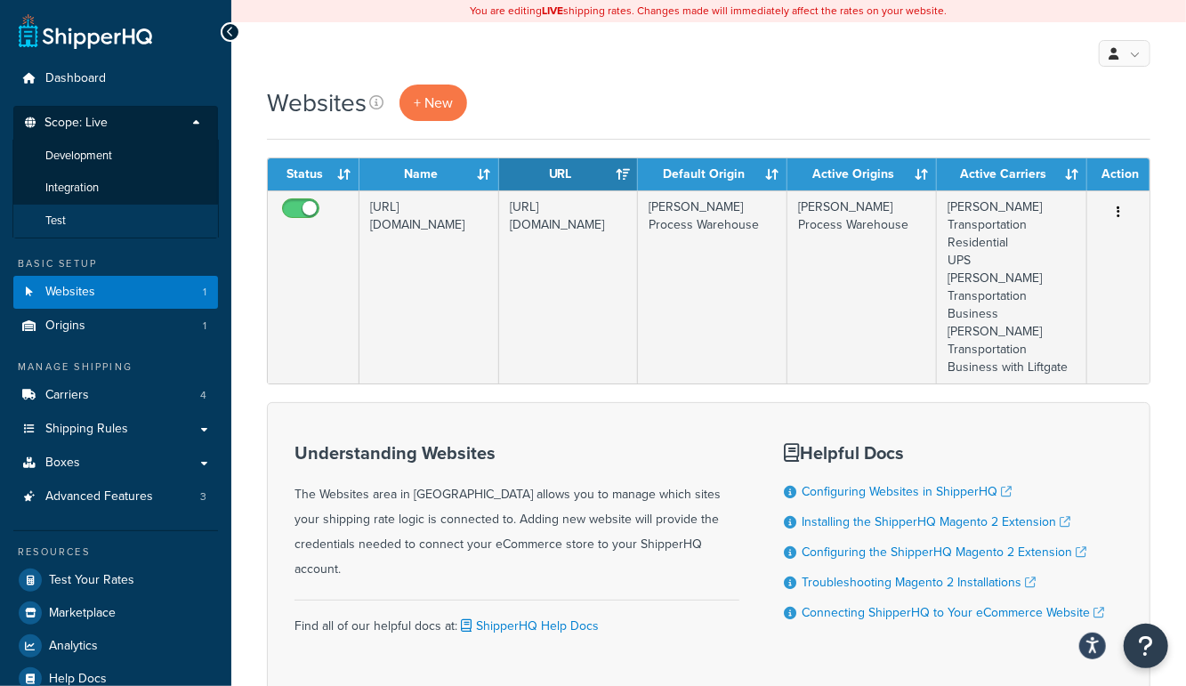
click at [73, 220] on li "Test" at bounding box center [115, 221] width 206 height 33
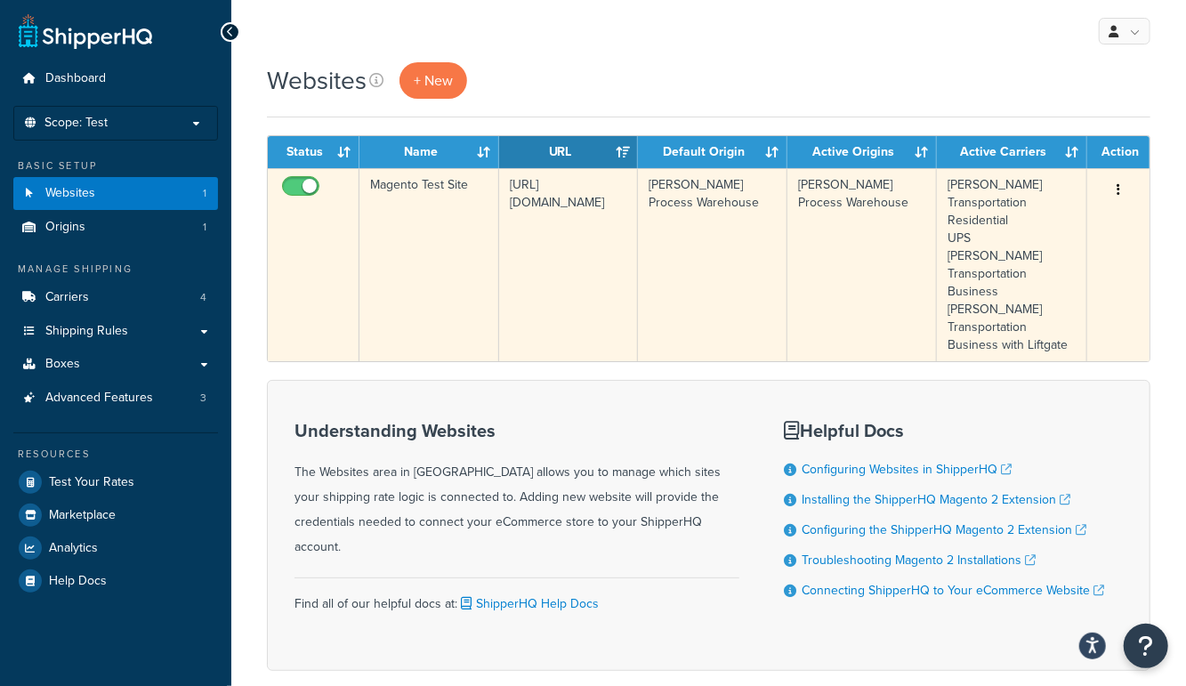
click at [456, 241] on td "Magento Test Site" at bounding box center [429, 264] width 140 height 193
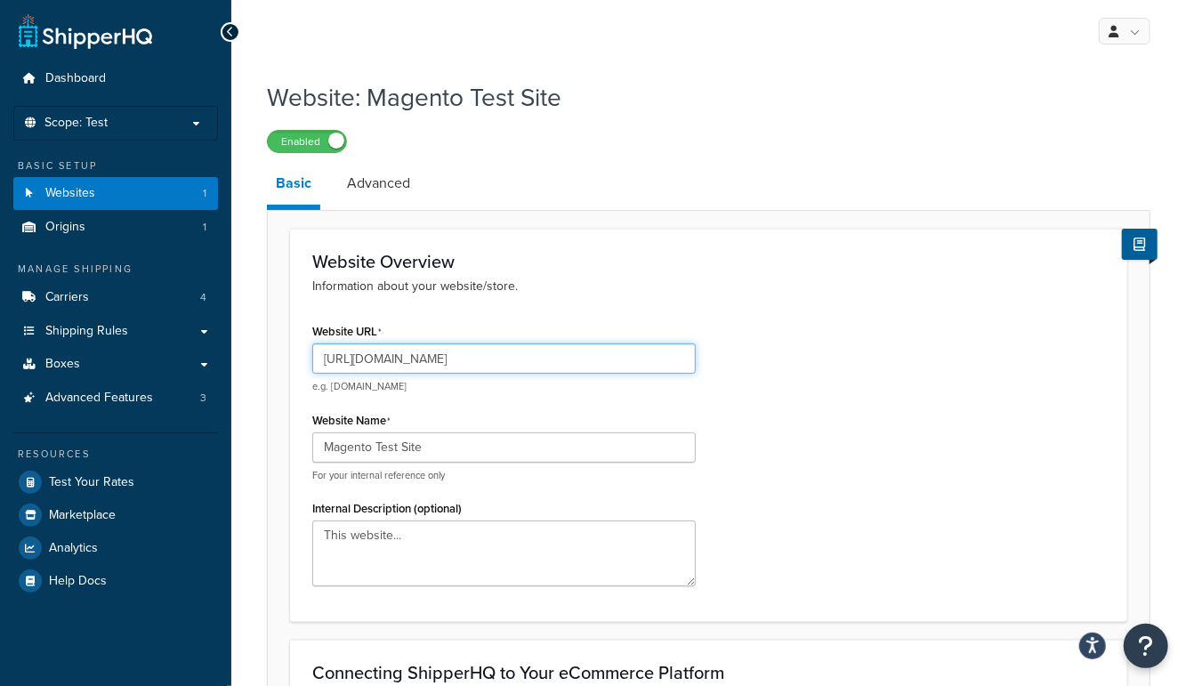
drag, startPoint x: 625, startPoint y: 356, endPoint x: 359, endPoint y: 364, distance: 266.2
click at [359, 365] on input "[URL][DOMAIN_NAME]" at bounding box center [503, 358] width 383 height 30
click at [441, 358] on input "[URL][DOMAIN_NAME]" at bounding box center [503, 358] width 383 height 30
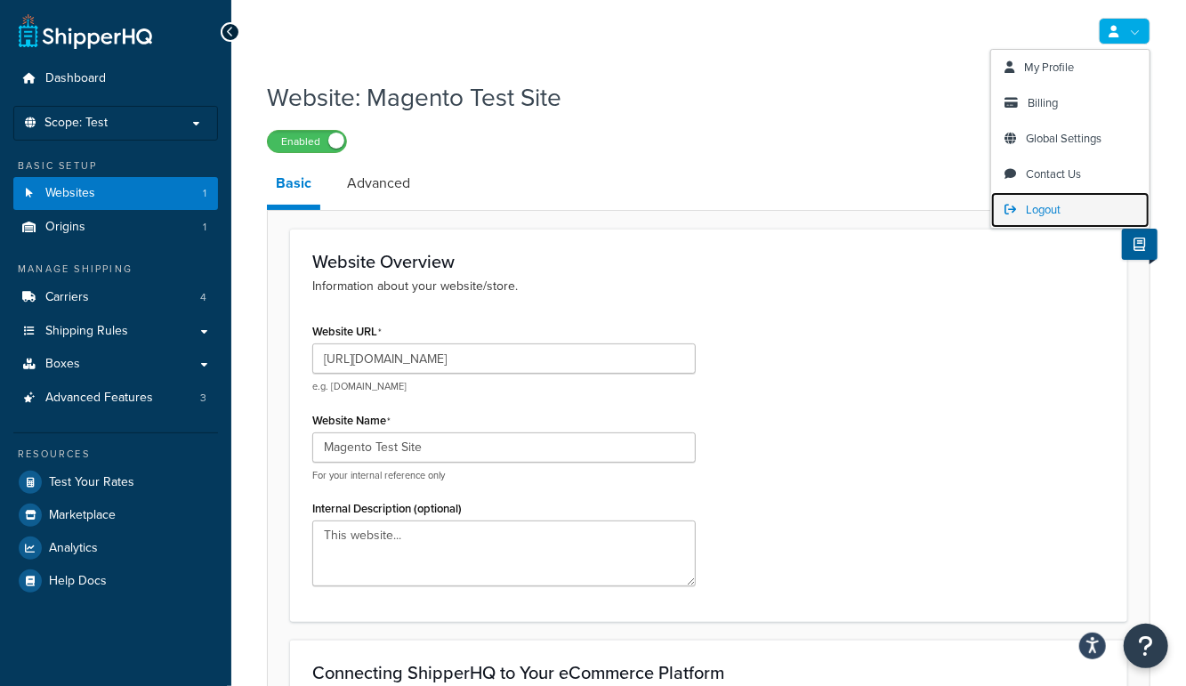
click at [1046, 212] on span "Logout" at bounding box center [1043, 209] width 35 height 17
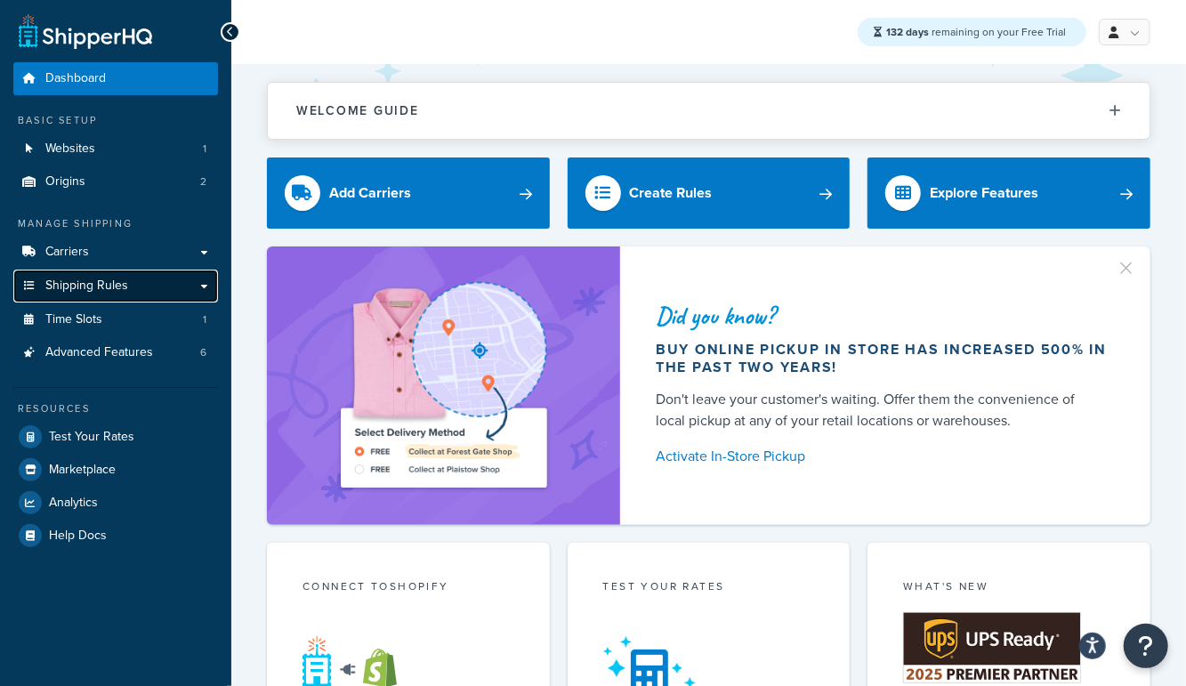
click at [101, 295] on link "Shipping Rules" at bounding box center [115, 286] width 205 height 33
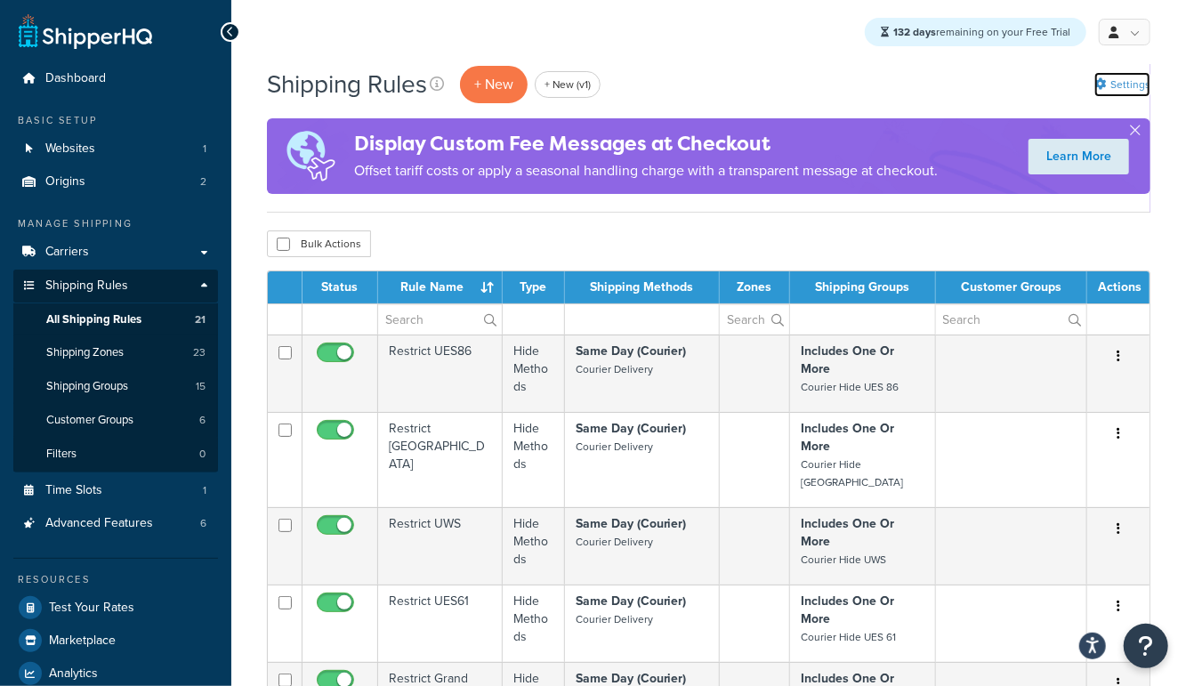
click at [1112, 79] on link "Settings" at bounding box center [1122, 84] width 56 height 25
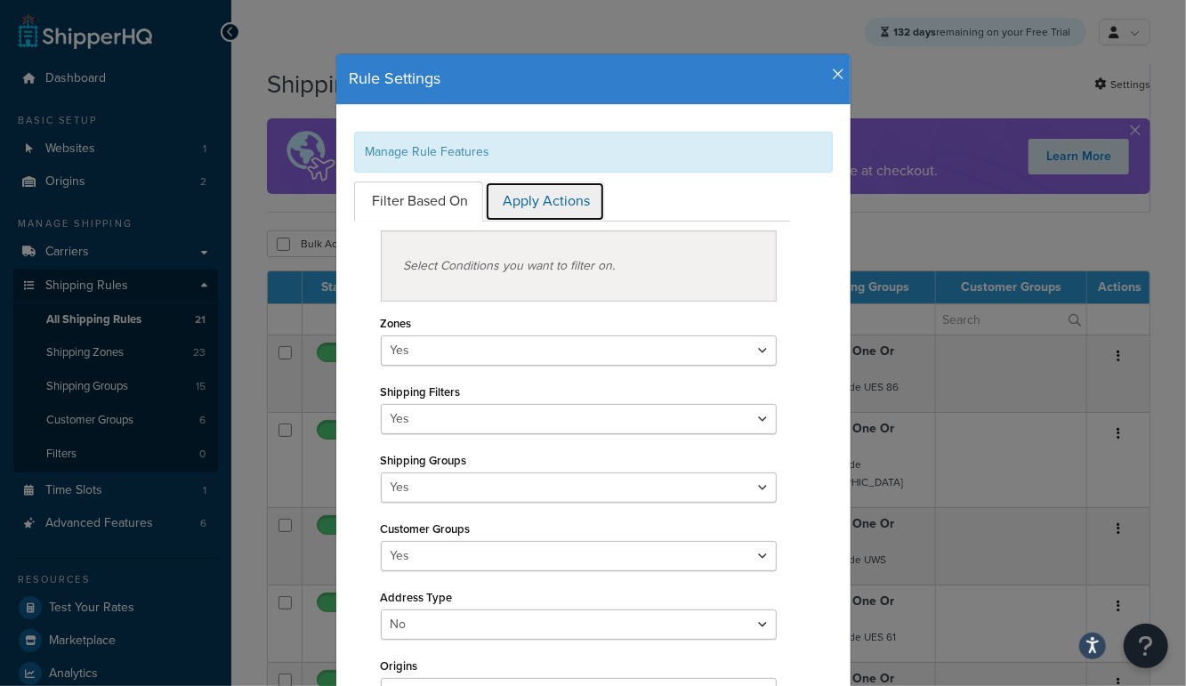
click at [524, 190] on link "Apply Actions" at bounding box center [545, 202] width 120 height 40
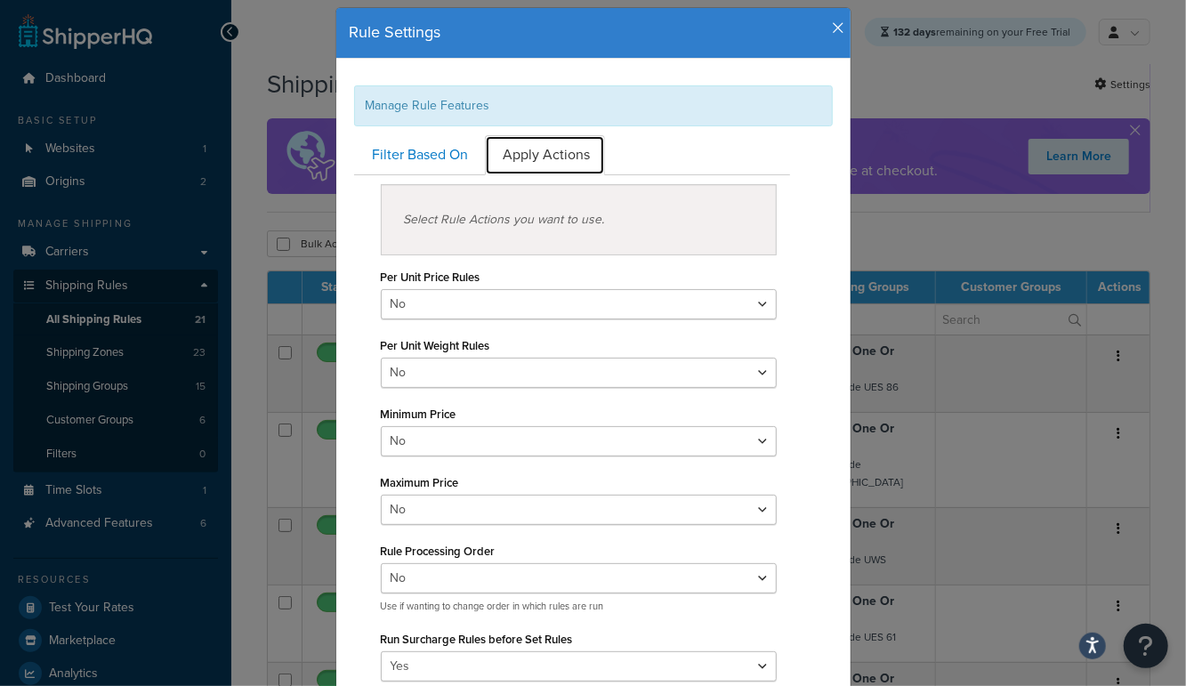
scroll to position [48, 0]
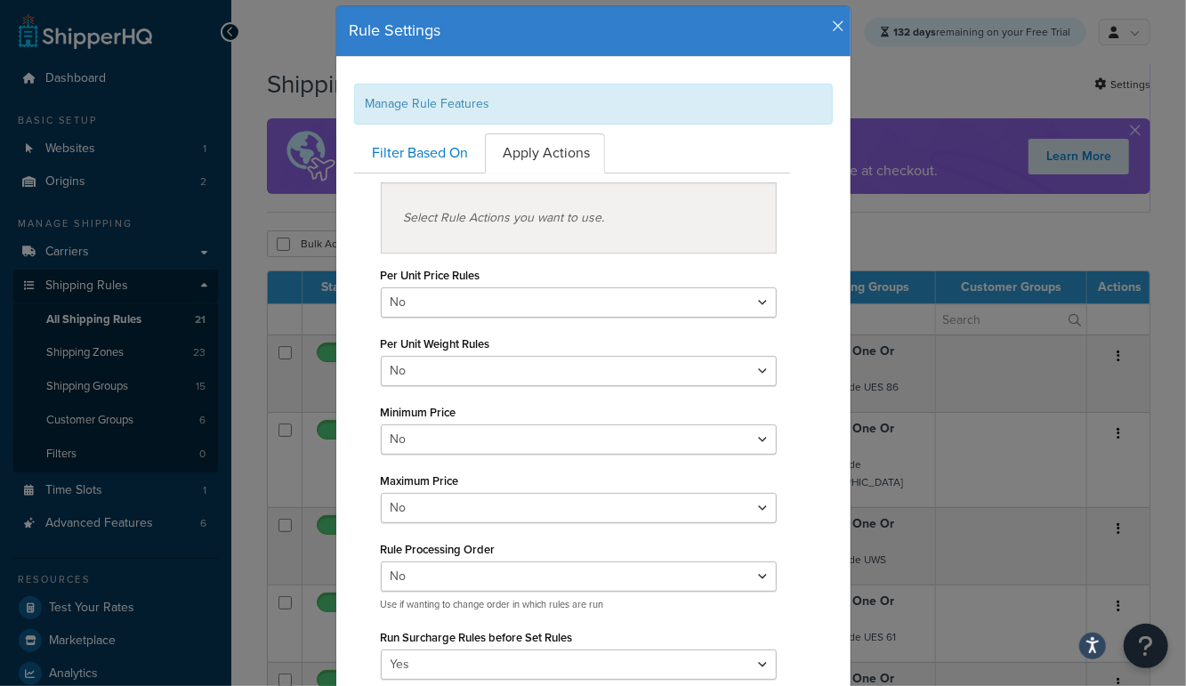
click at [838, 28] on icon "button" at bounding box center [839, 27] width 12 height 16
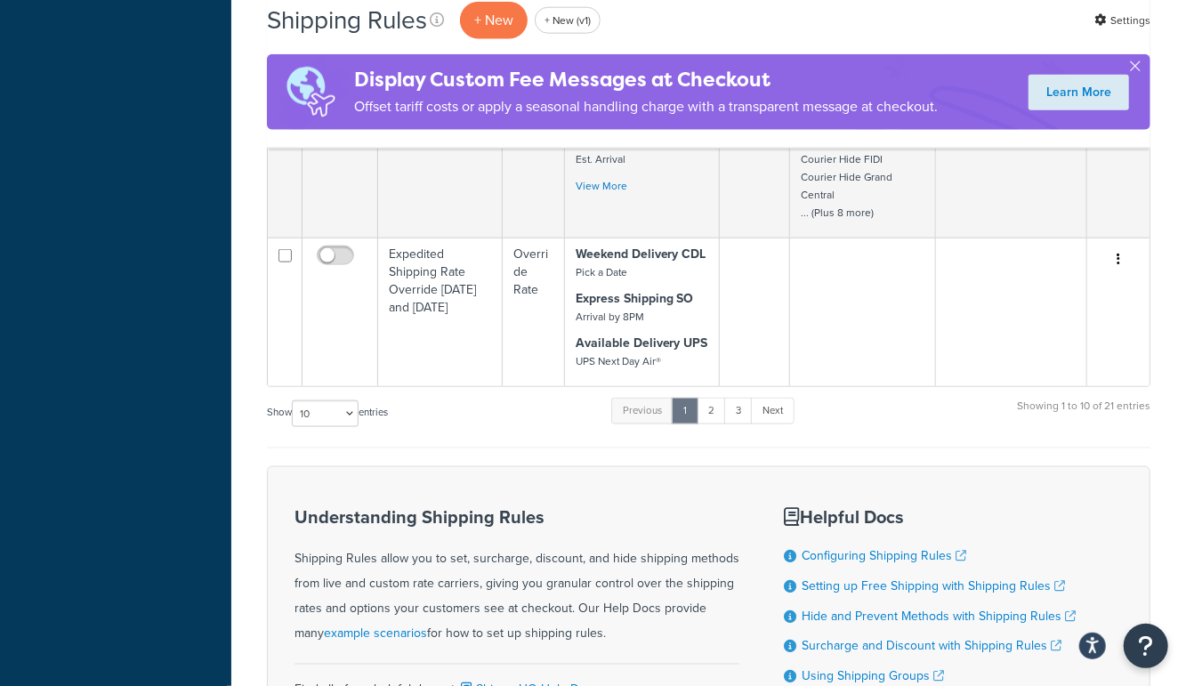
scroll to position [1225, 0]
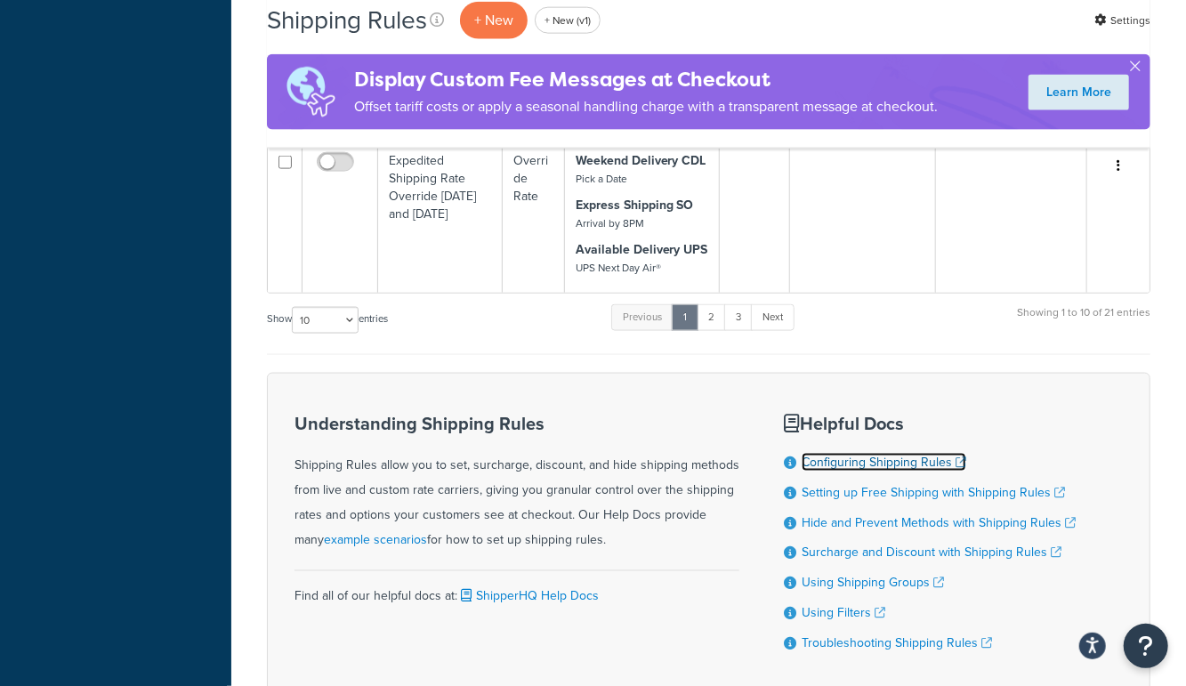
click at [882, 453] on link "Configuring Shipping Rules" at bounding box center [884, 462] width 165 height 19
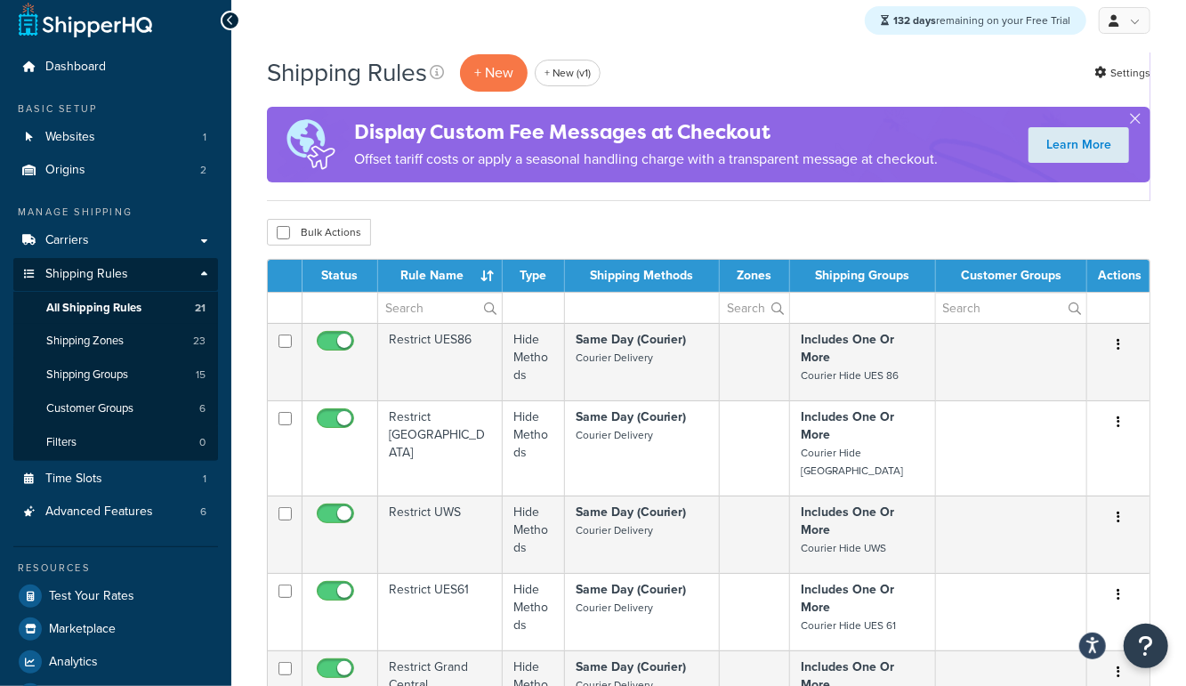
scroll to position [0, 0]
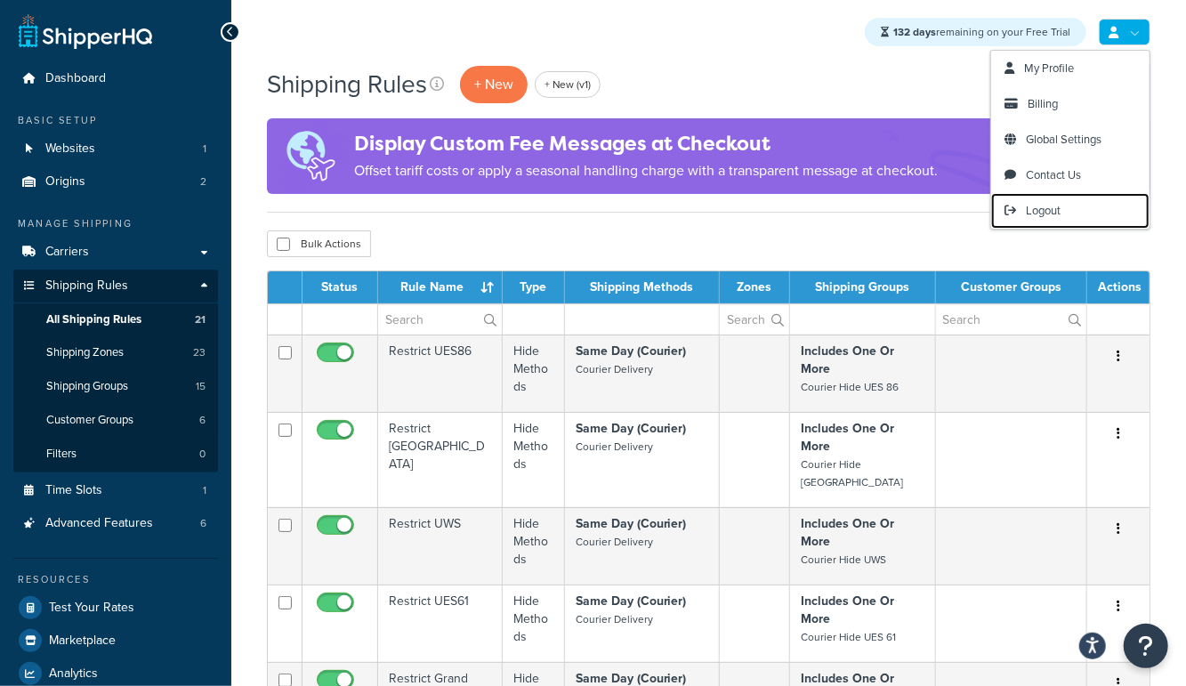
drag, startPoint x: 1038, startPoint y: 214, endPoint x: 1021, endPoint y: 8, distance: 206.3
click at [1038, 214] on span "Logout" at bounding box center [1043, 210] width 35 height 17
